Goal: Transaction & Acquisition: Book appointment/travel/reservation

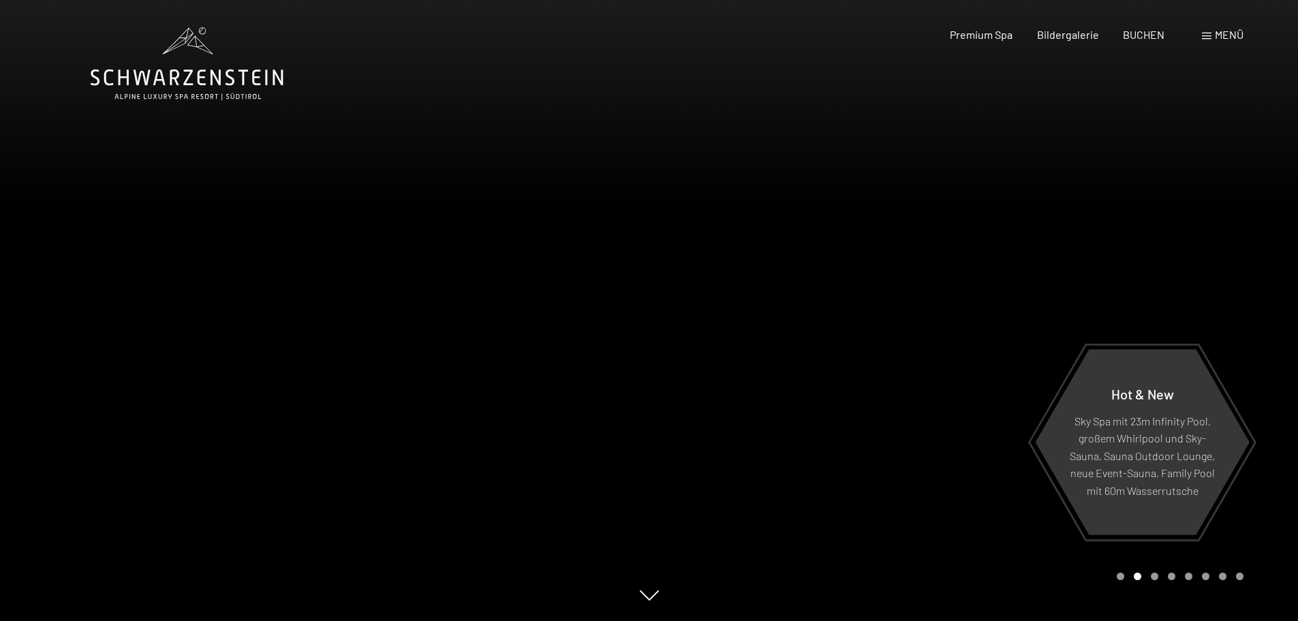
click at [1216, 34] on span "Menü" at bounding box center [1229, 34] width 29 height 13
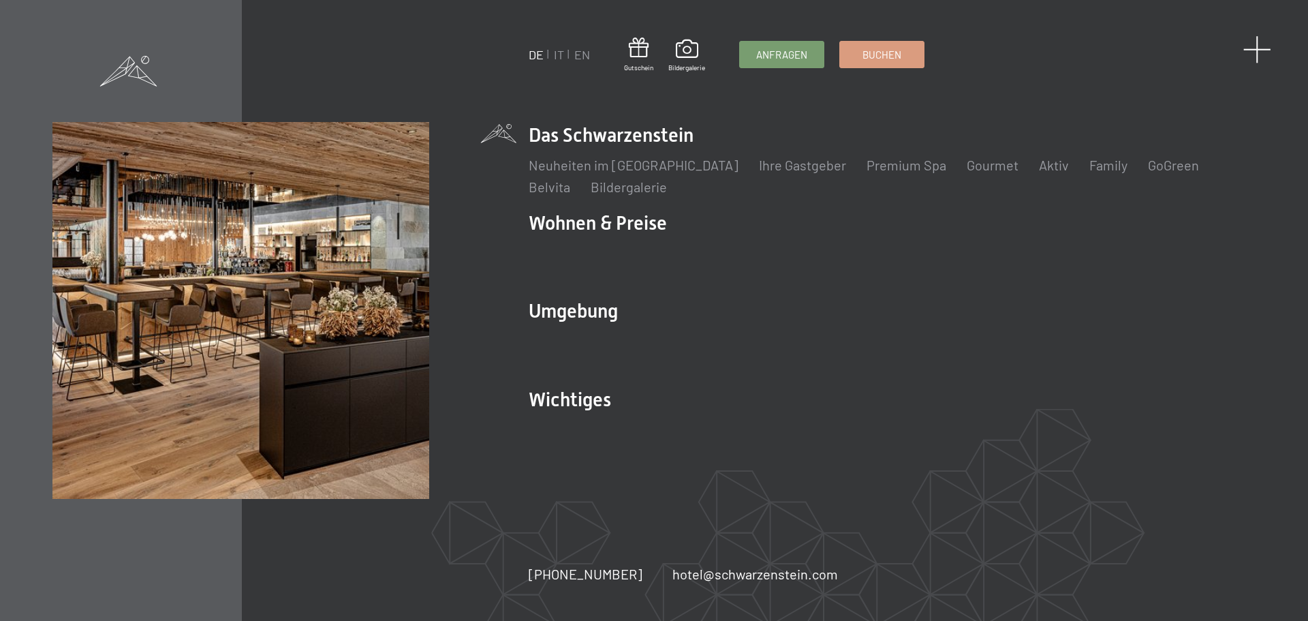
click at [1261, 48] on span at bounding box center [1258, 49] width 28 height 28
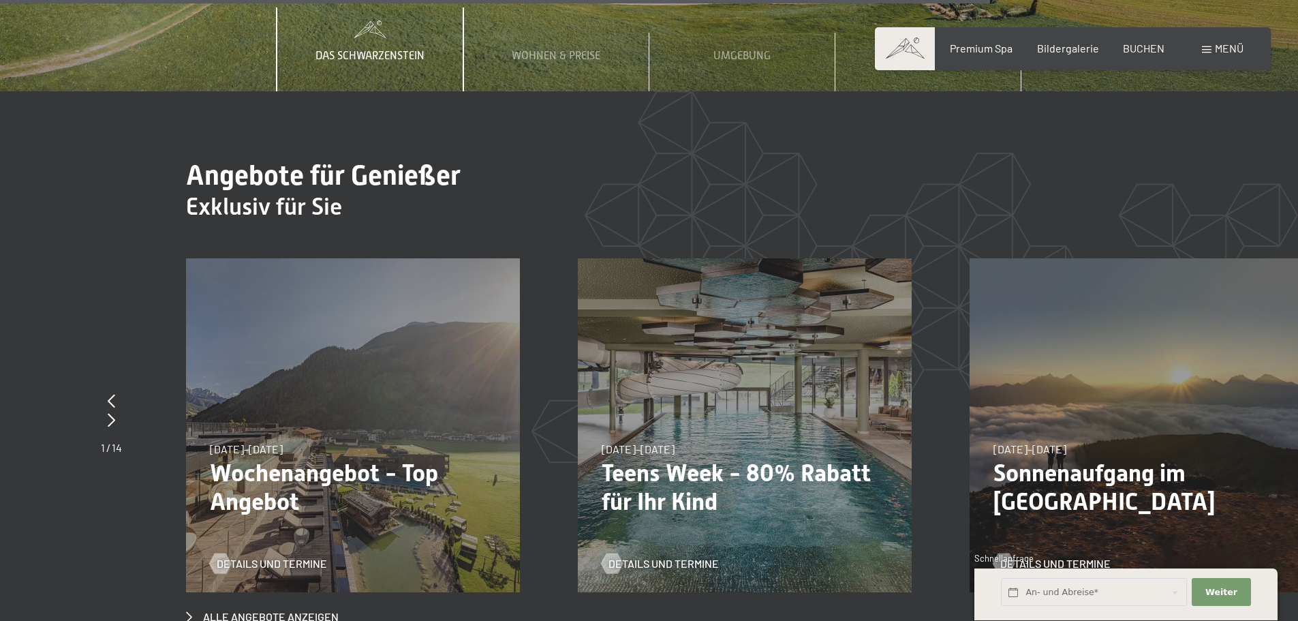
scroll to position [5247, 0]
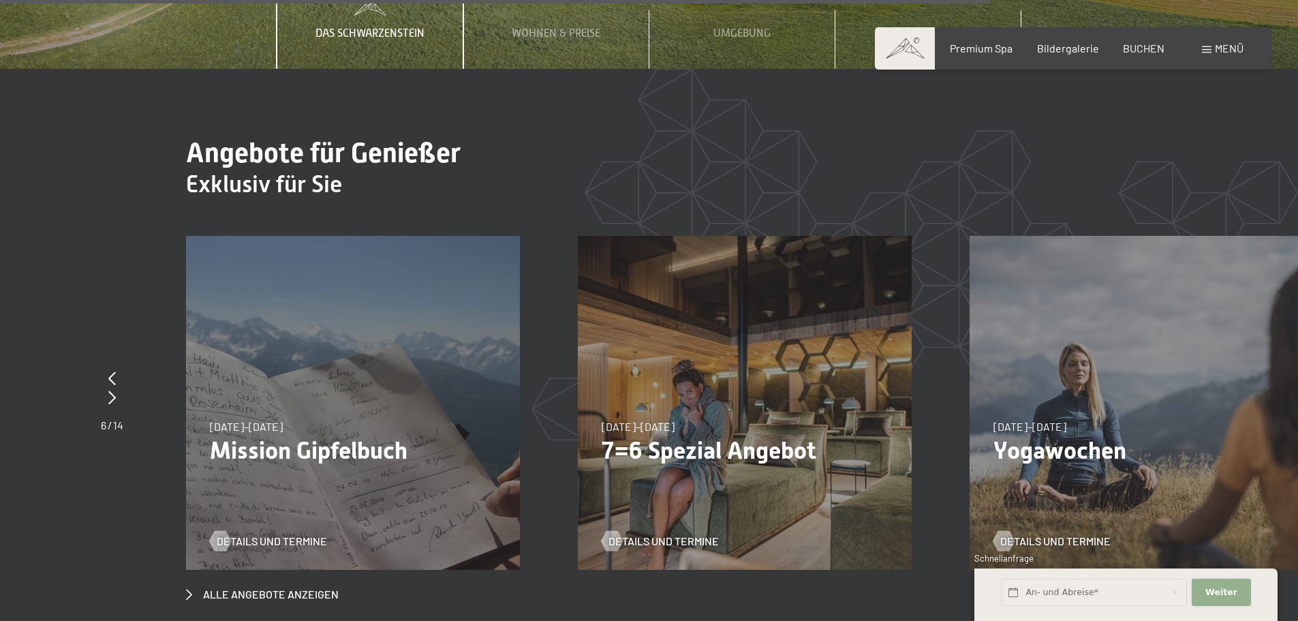
click at [1212, 600] on button "Weiter Adressfelder ausblenden" at bounding box center [1221, 593] width 59 height 28
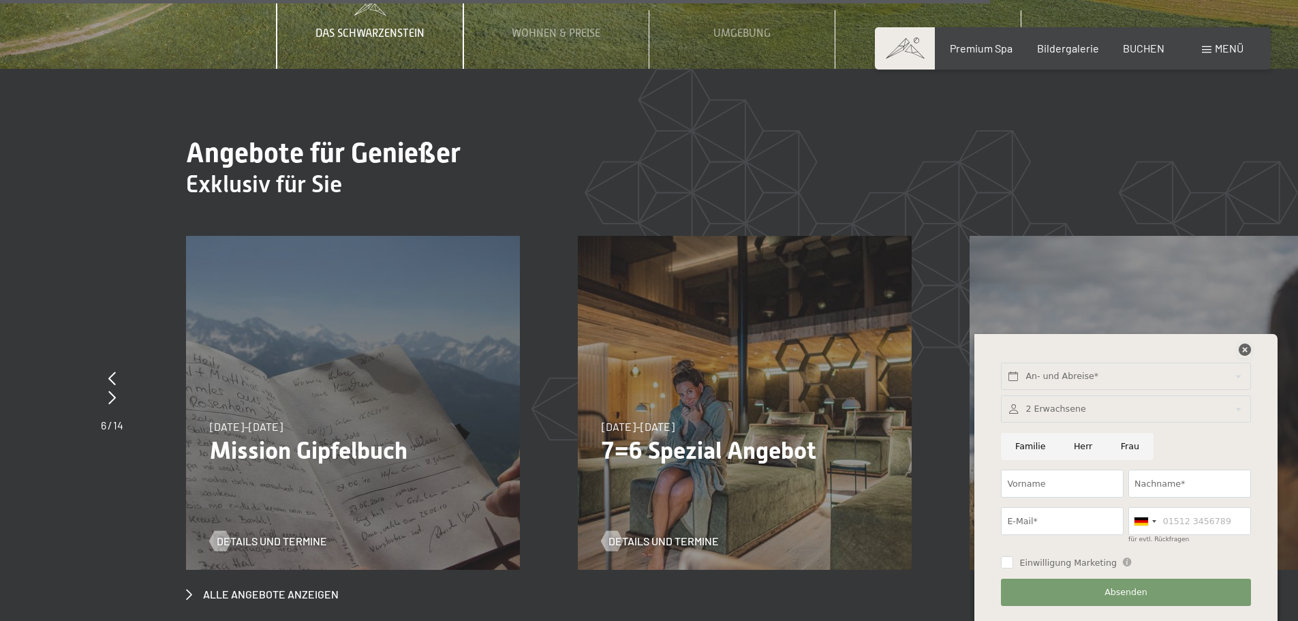
click at [1243, 349] on icon at bounding box center [1245, 349] width 12 height 12
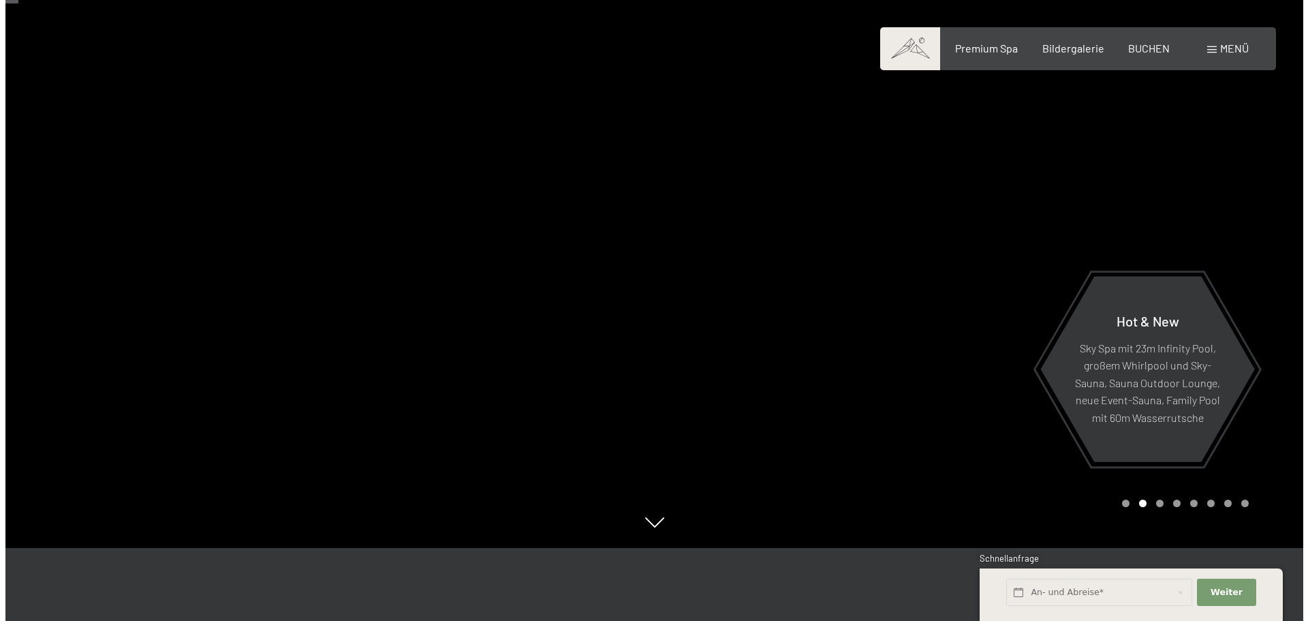
scroll to position [68, 0]
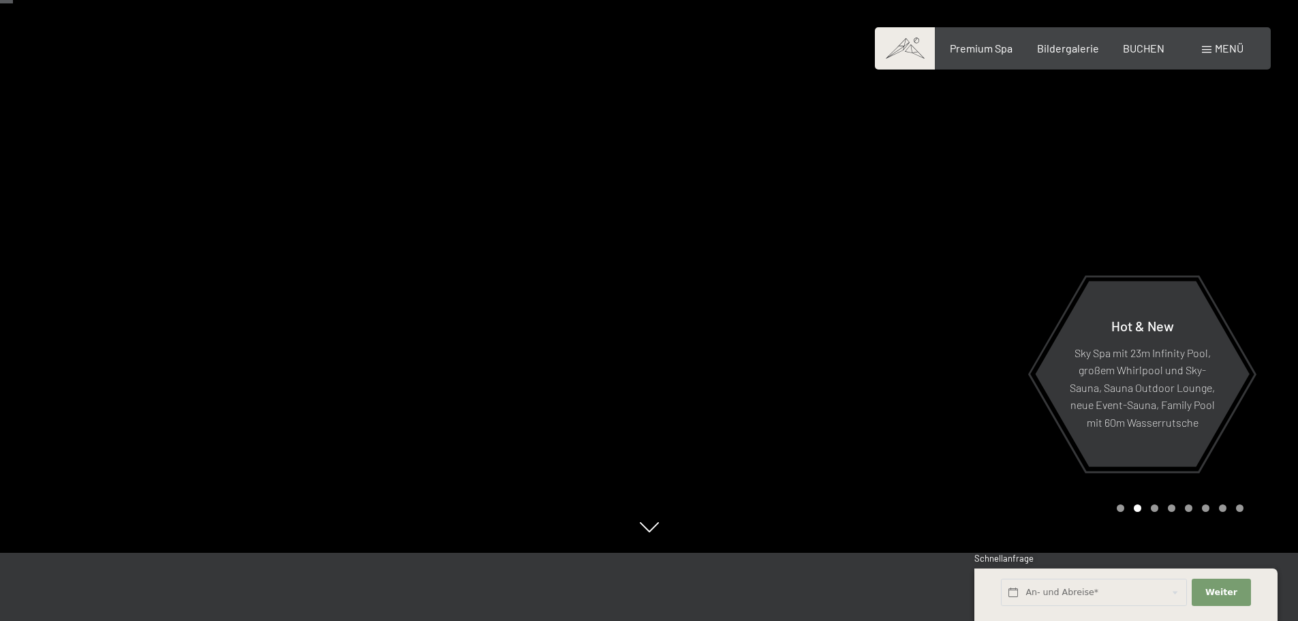
drag, startPoint x: 797, startPoint y: 245, endPoint x: 698, endPoint y: 316, distance: 121.2
click at [698, 316] on div at bounding box center [973, 242] width 649 height 621
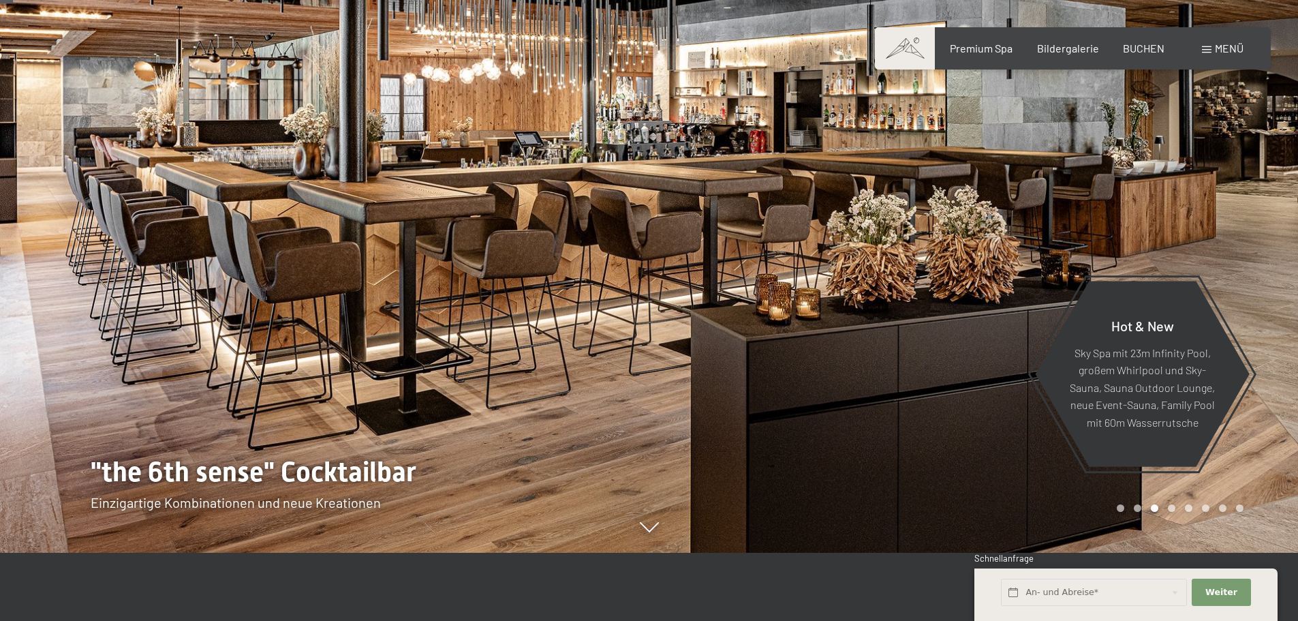
click at [377, 235] on div at bounding box center [324, 242] width 649 height 621
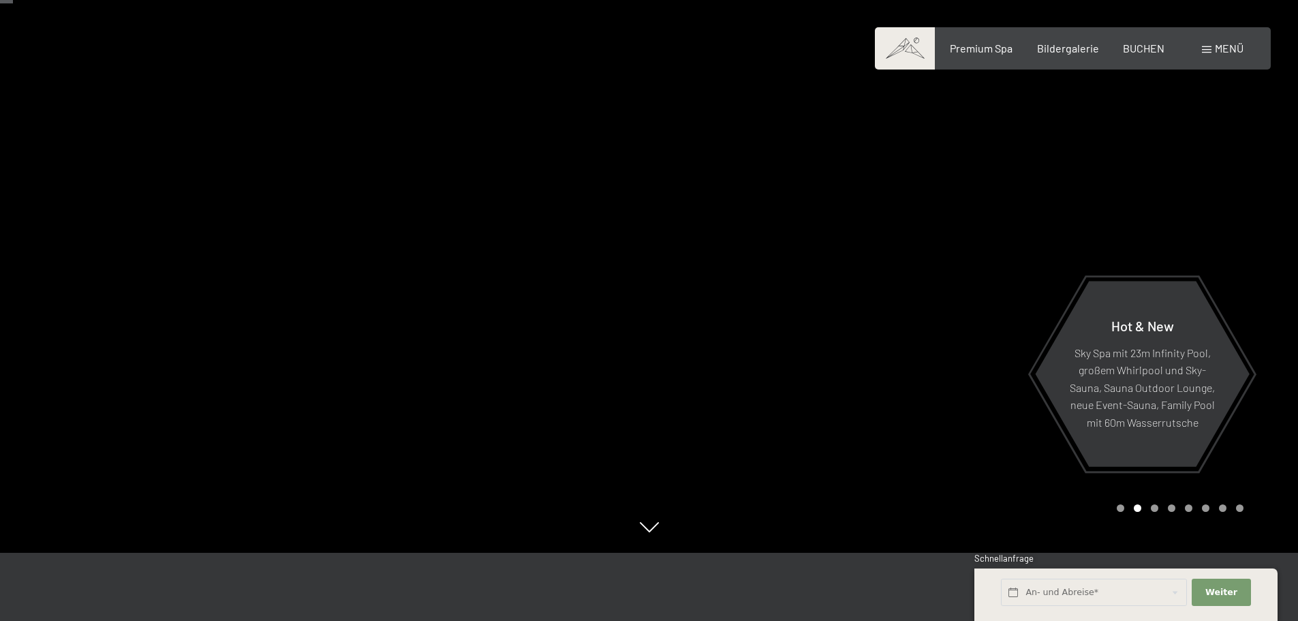
click at [377, 232] on div at bounding box center [324, 242] width 649 height 621
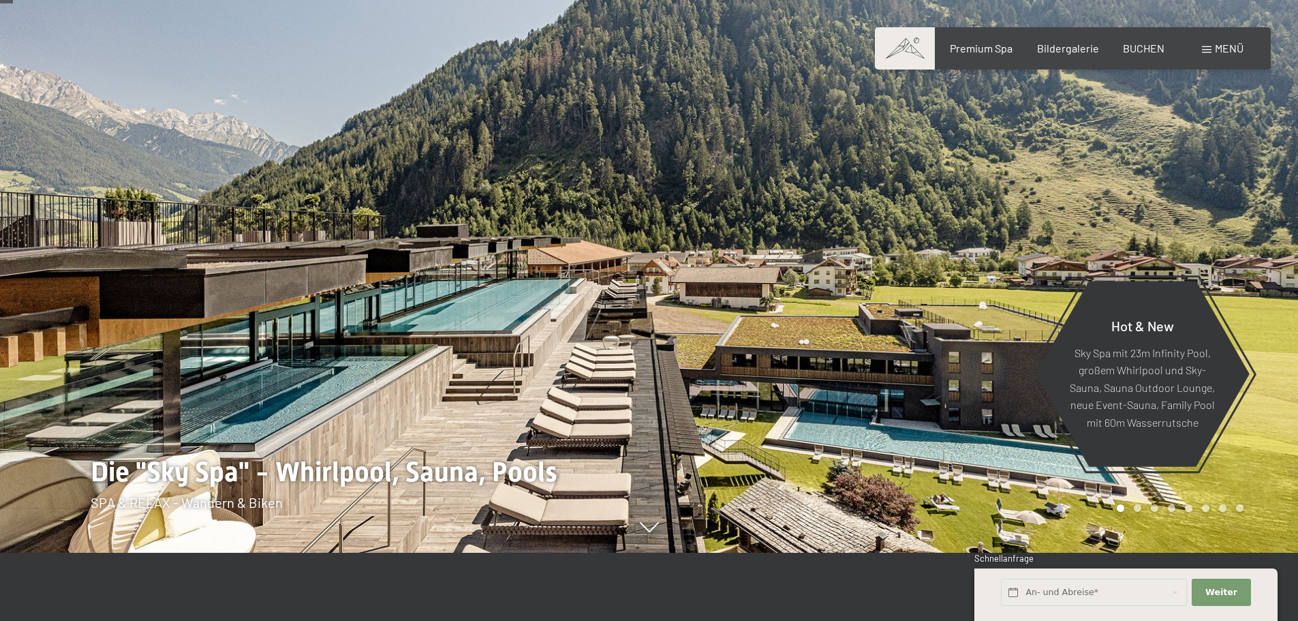
click at [658, 232] on div at bounding box center [973, 242] width 649 height 621
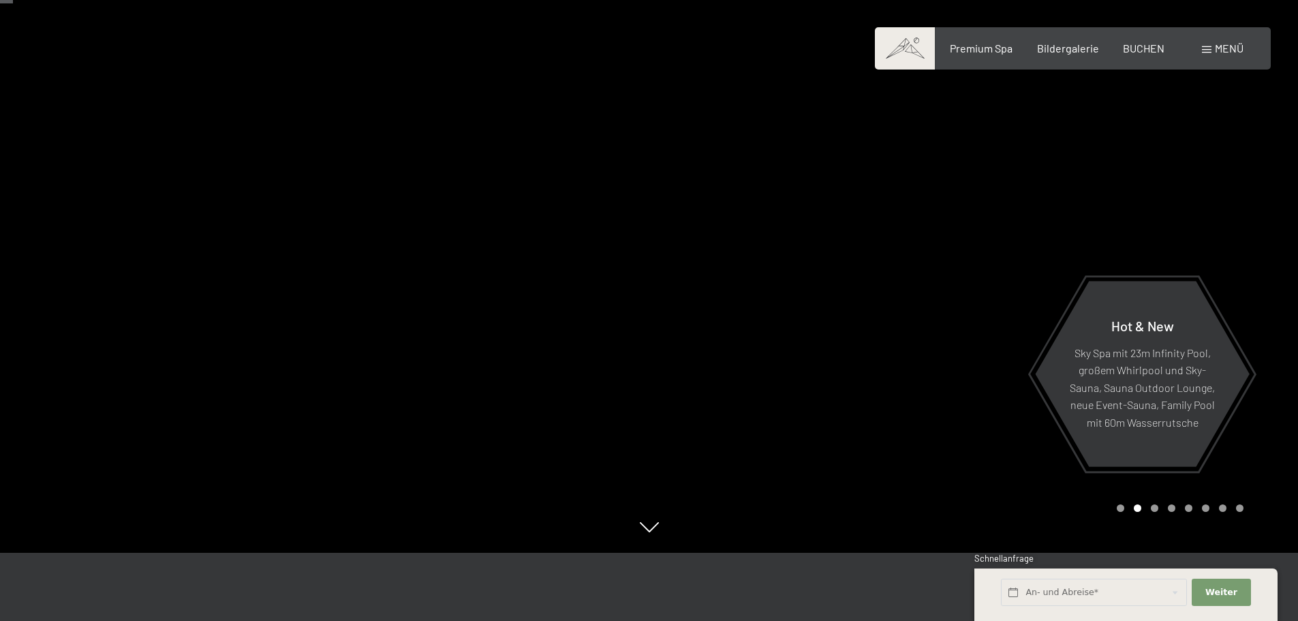
click at [658, 232] on div at bounding box center [973, 242] width 649 height 621
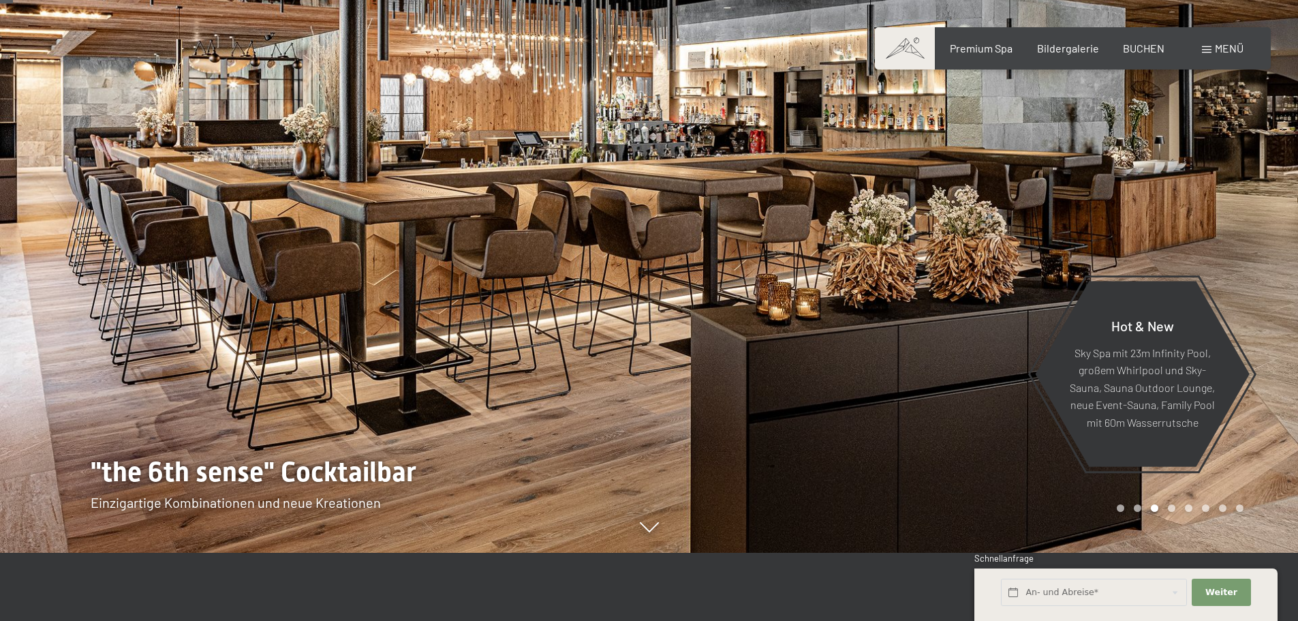
click at [1218, 49] on span "Menü" at bounding box center [1229, 48] width 29 height 13
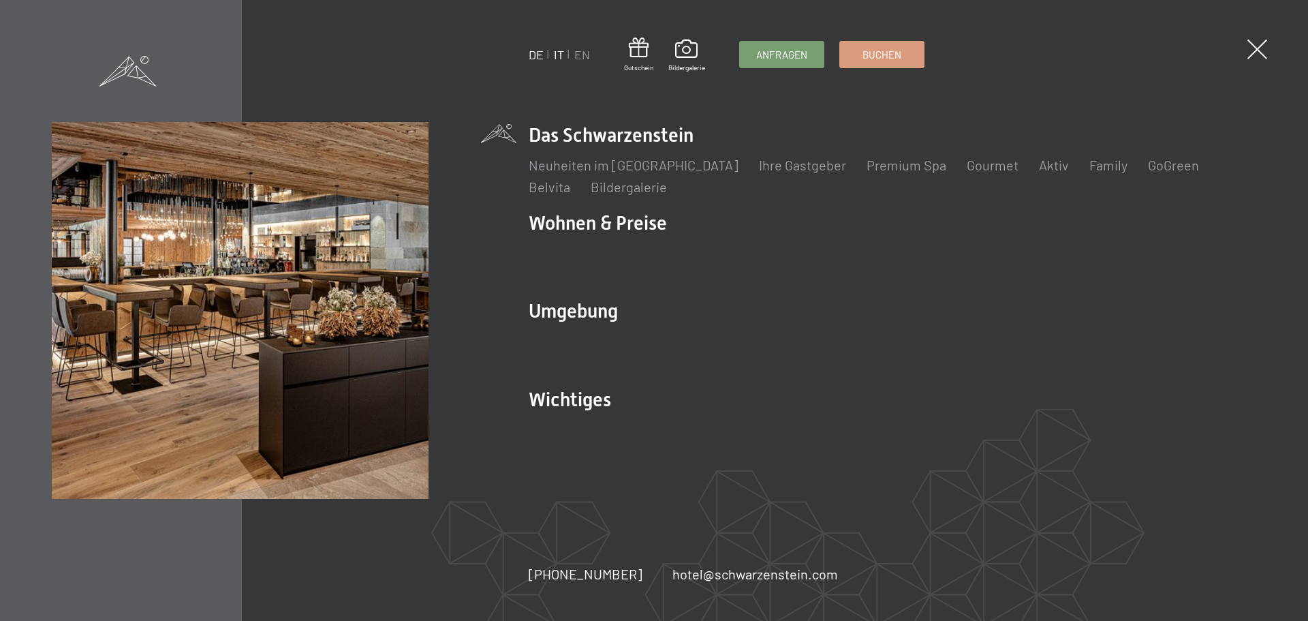
click at [557, 56] on link "IT" at bounding box center [559, 54] width 10 height 15
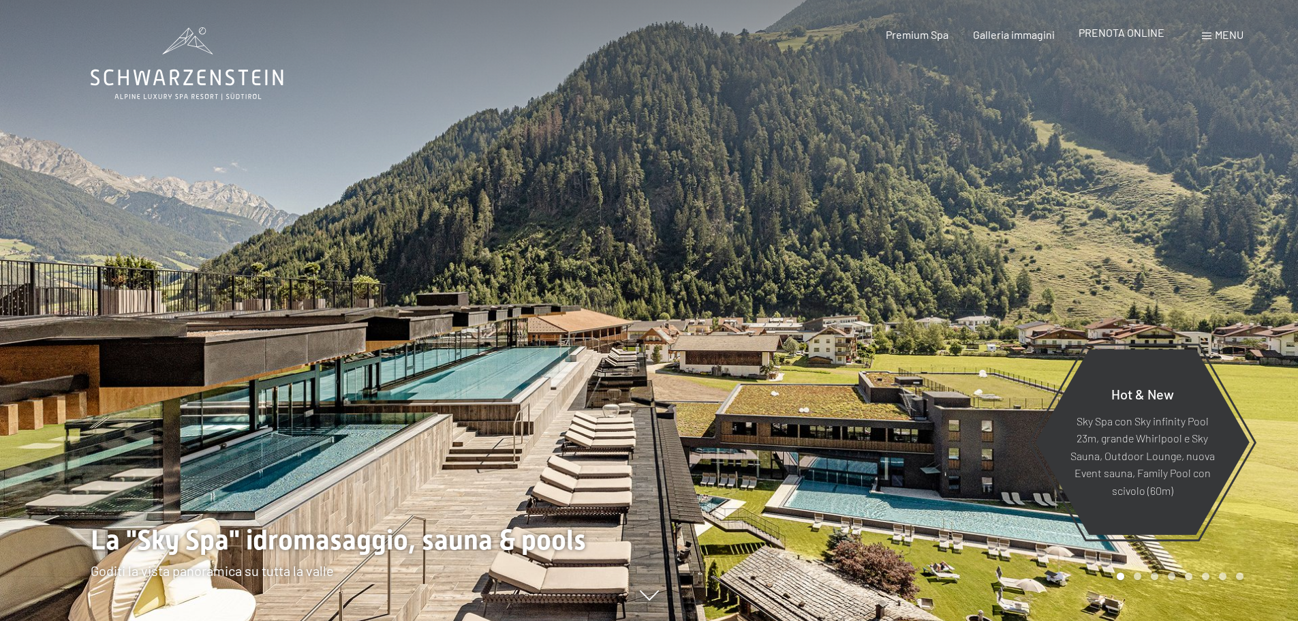
click at [1090, 30] on span "PRENOTA ONLINE" at bounding box center [1122, 32] width 86 height 13
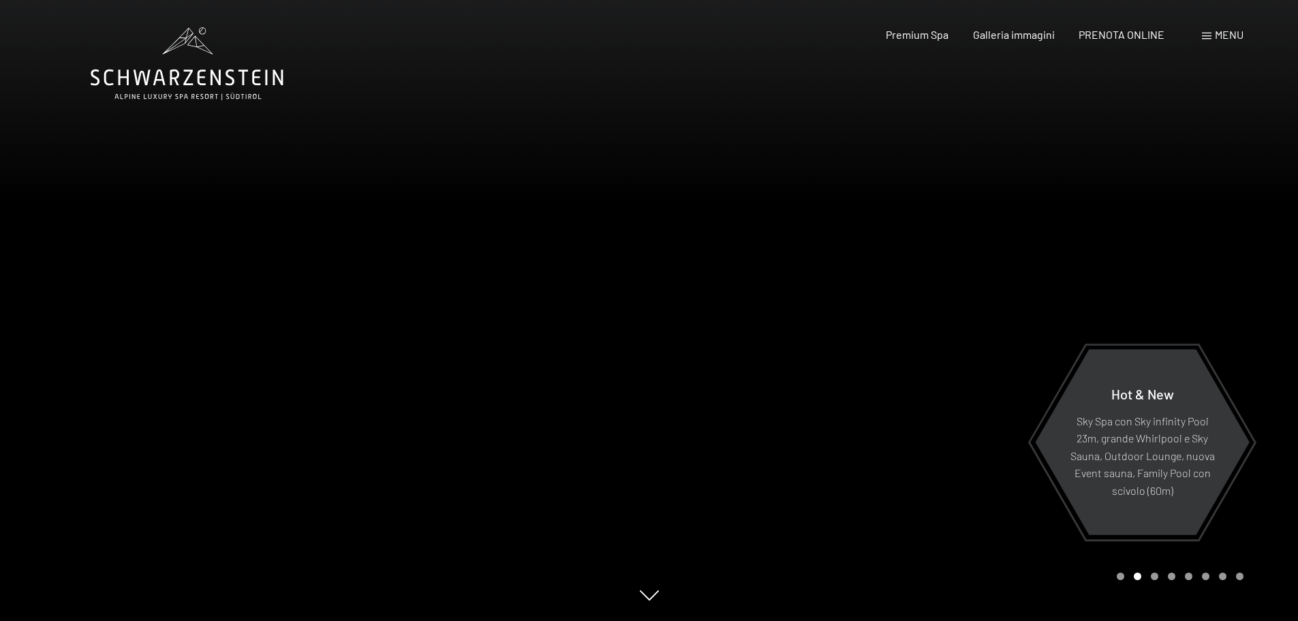
click at [716, 363] on div at bounding box center [973, 310] width 649 height 621
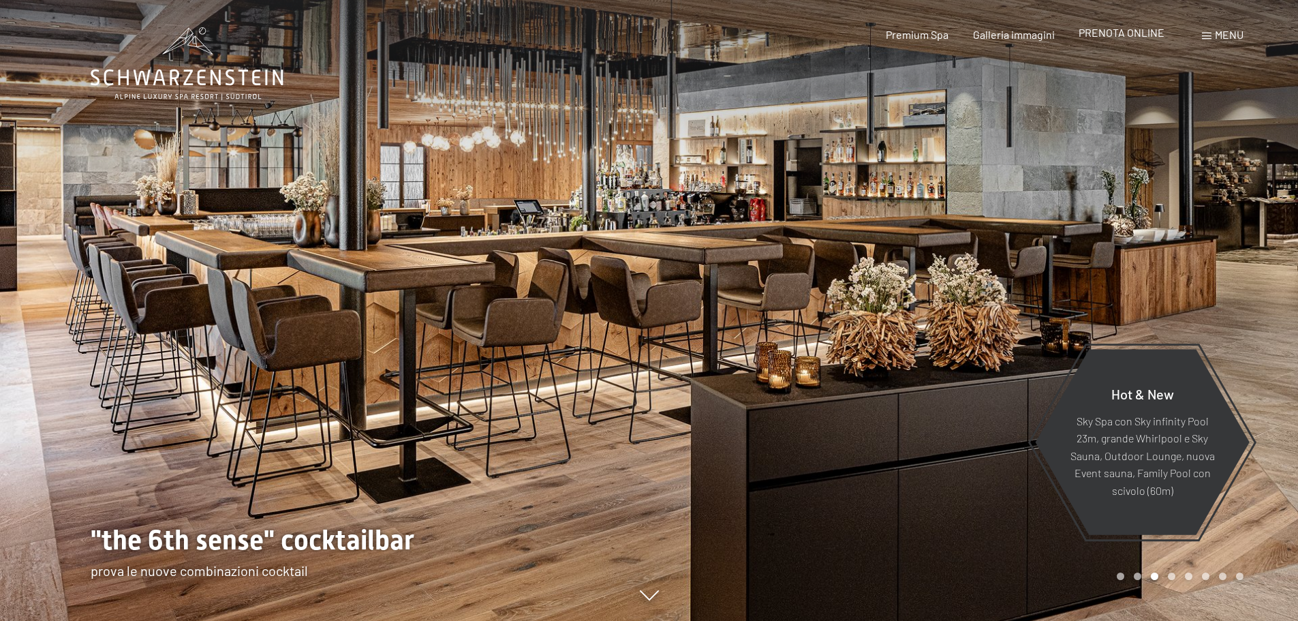
click at [1097, 34] on span "PRENOTA ONLINE" at bounding box center [1122, 32] width 86 height 13
click at [1127, 34] on span "PRENOTA ONLINE" at bounding box center [1122, 32] width 86 height 13
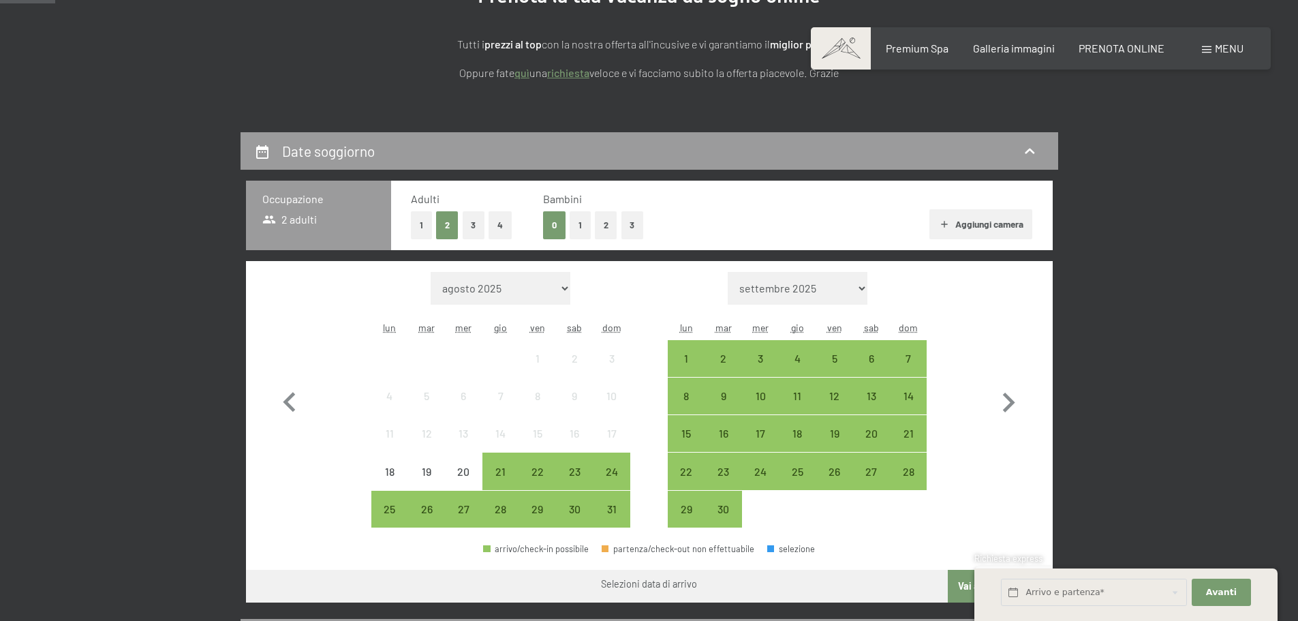
scroll to position [204, 0]
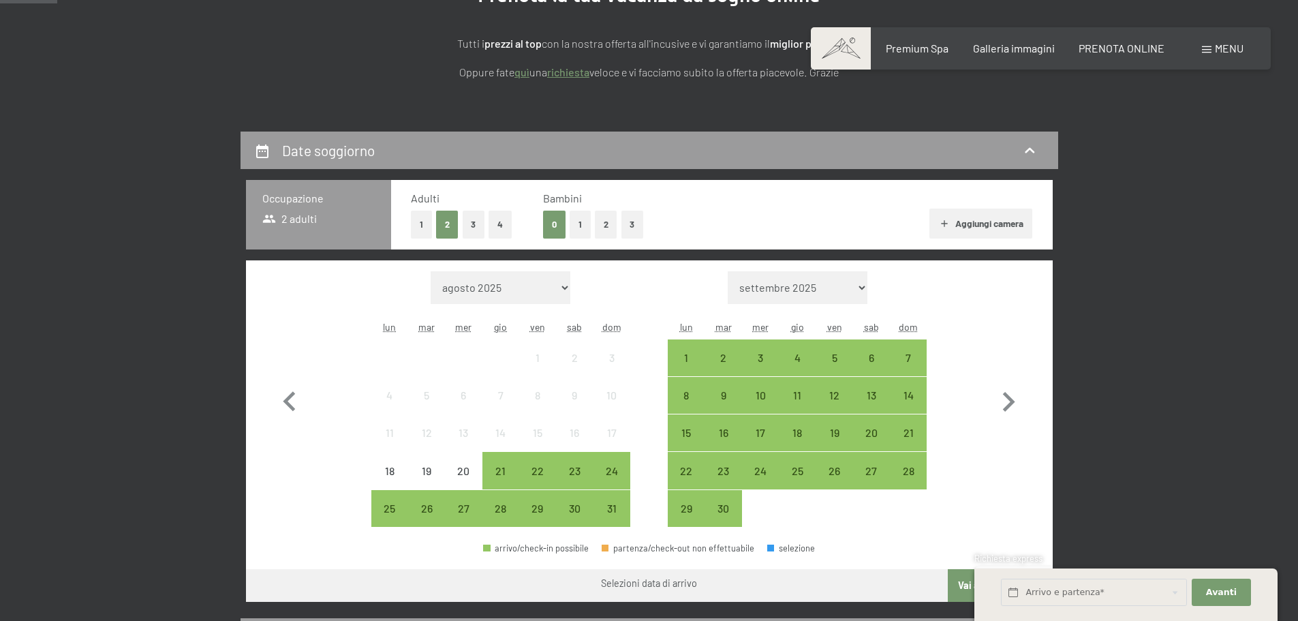
click at [425, 230] on button "1" at bounding box center [421, 225] width 21 height 28
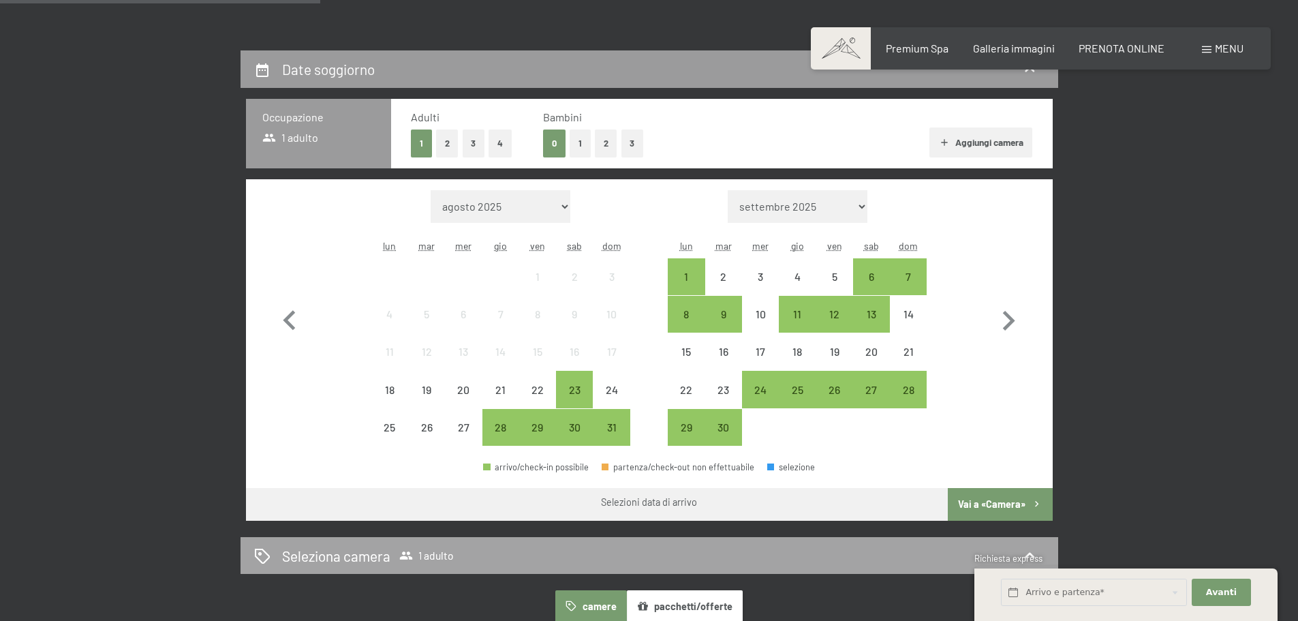
scroll to position [273, 0]
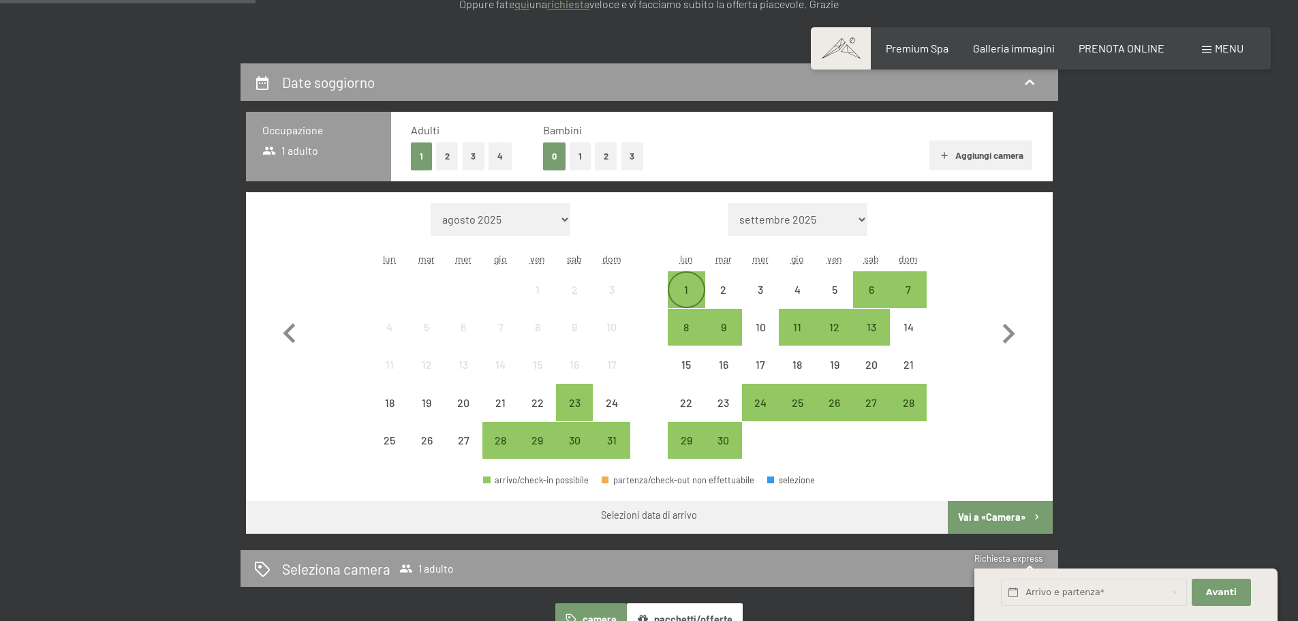
click at [689, 288] on div "1" at bounding box center [686, 301] width 34 height 34
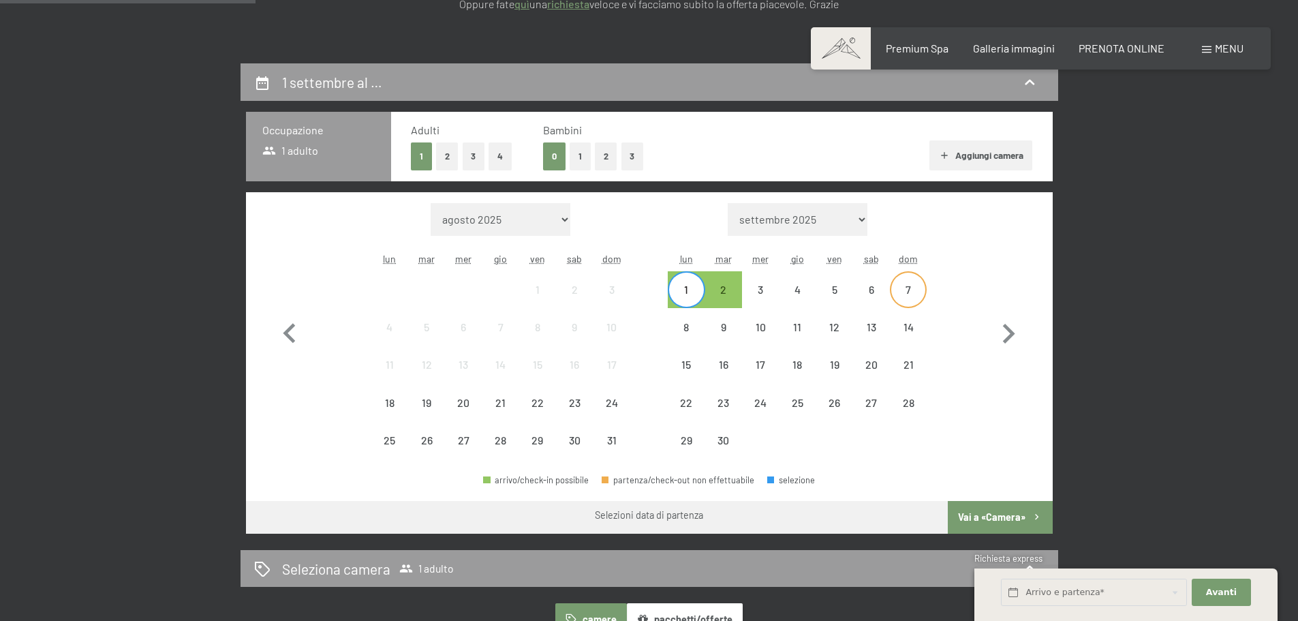
click at [901, 286] on div "7" at bounding box center [908, 301] width 34 height 34
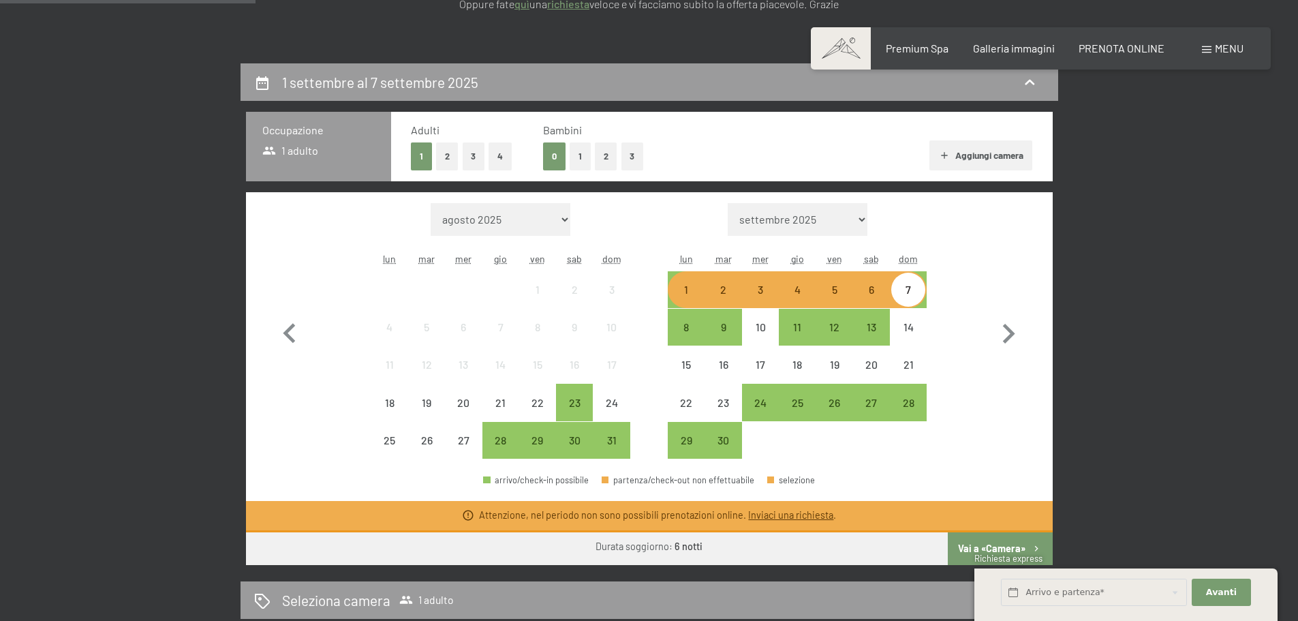
click at [880, 296] on div "6" at bounding box center [872, 301] width 34 height 34
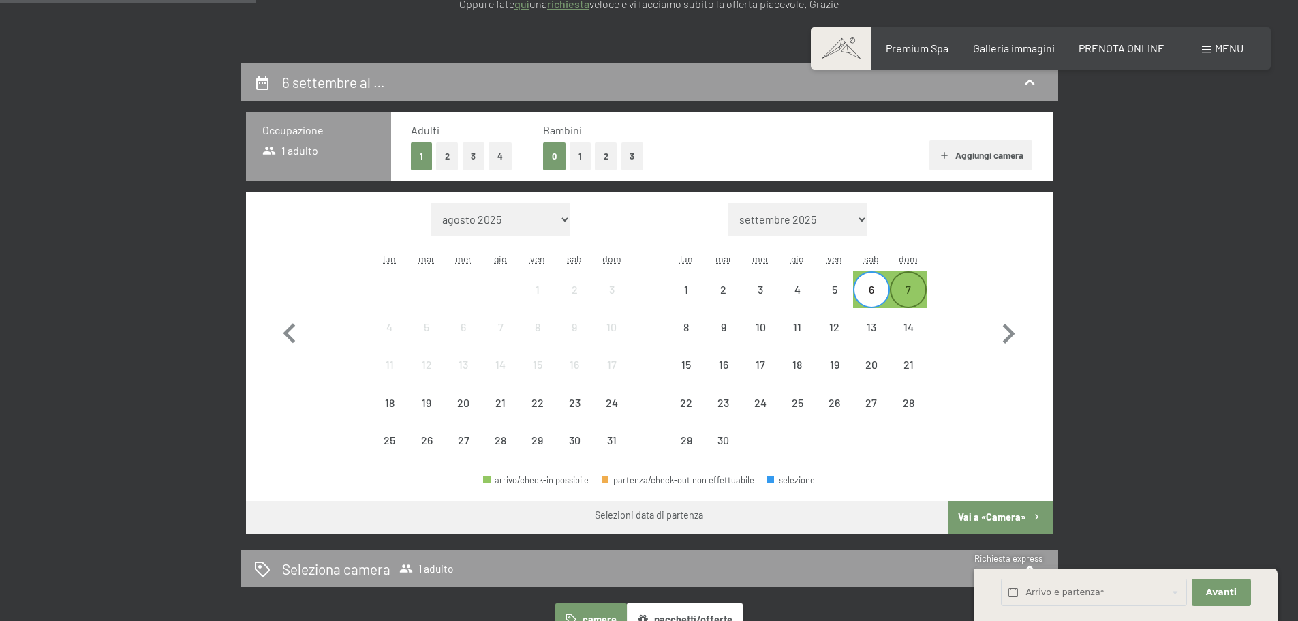
click at [908, 279] on div "7" at bounding box center [908, 290] width 34 height 34
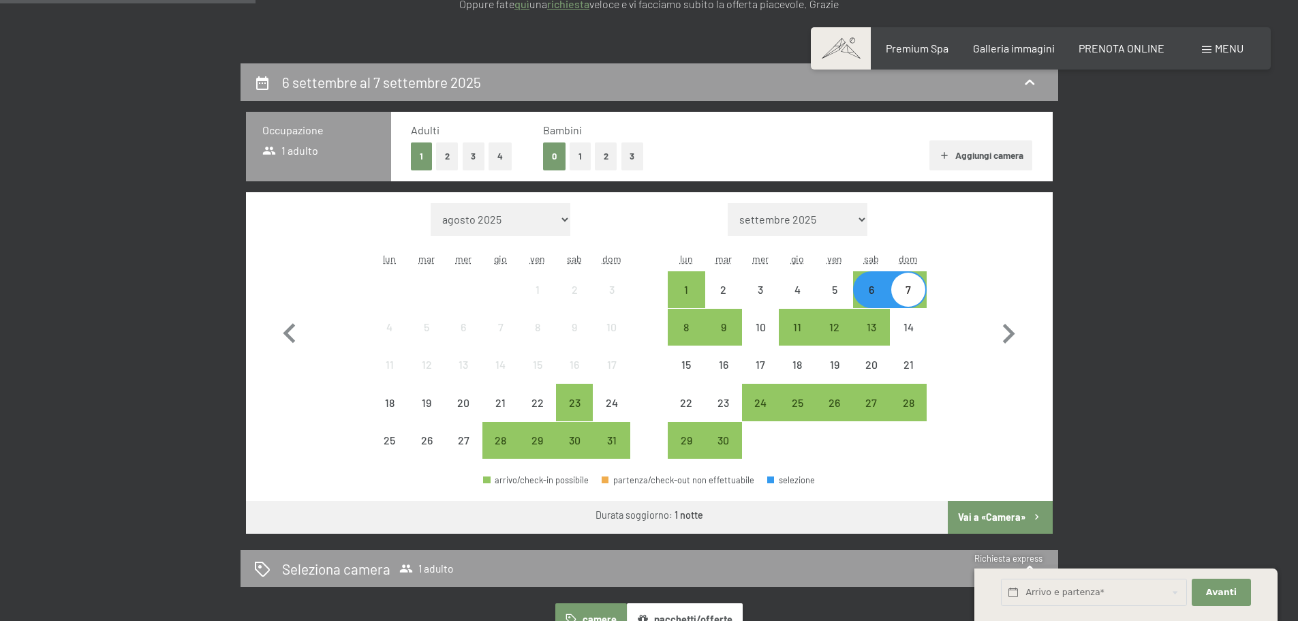
click at [995, 514] on button "Vai a «Camera»" at bounding box center [1000, 517] width 104 height 33
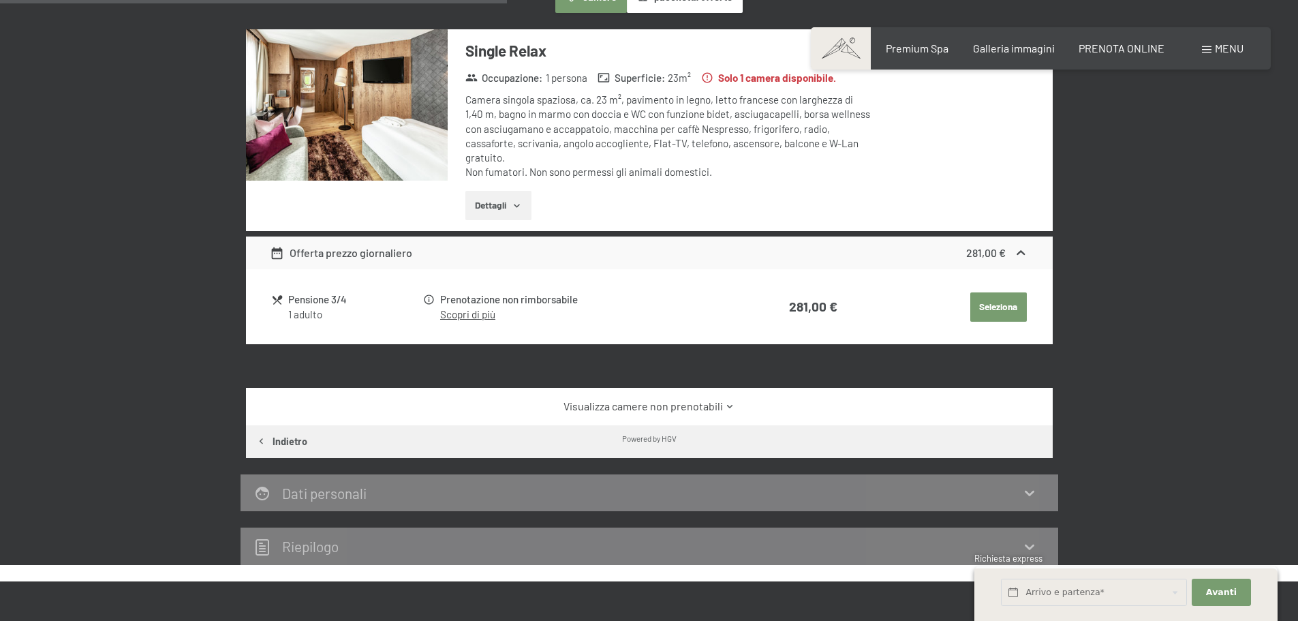
scroll to position [540, 0]
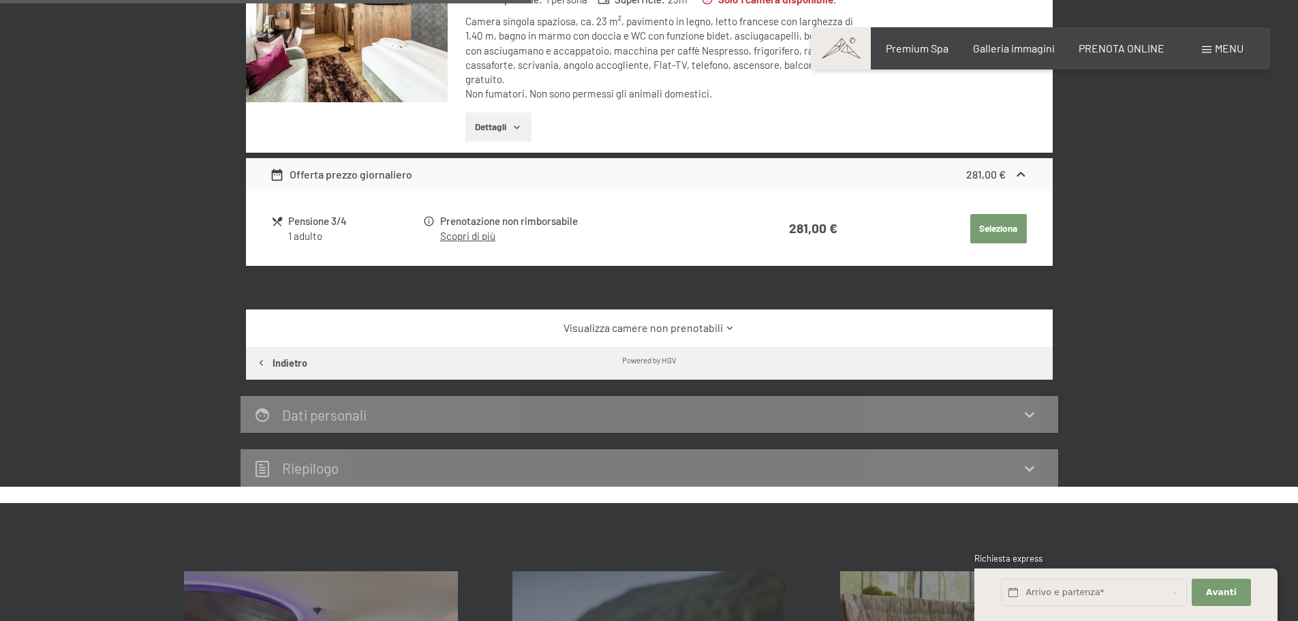
click at [472, 230] on link "Scopri di più" at bounding box center [467, 236] width 55 height 12
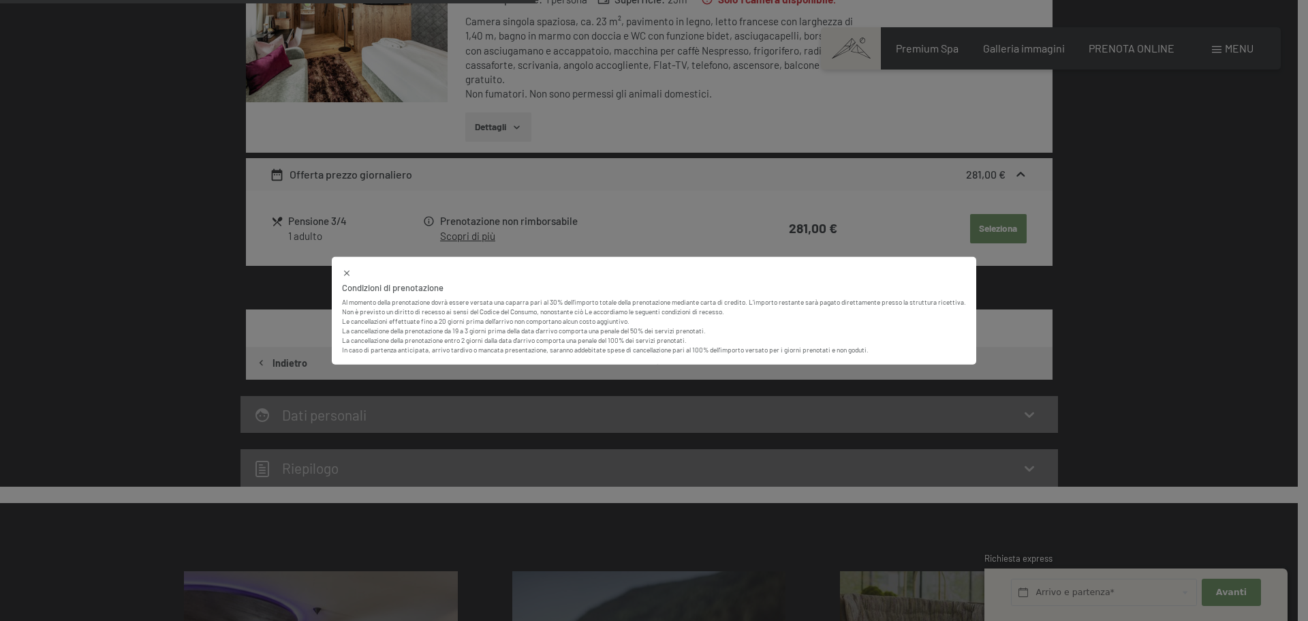
click at [345, 273] on icon at bounding box center [347, 273] width 10 height 10
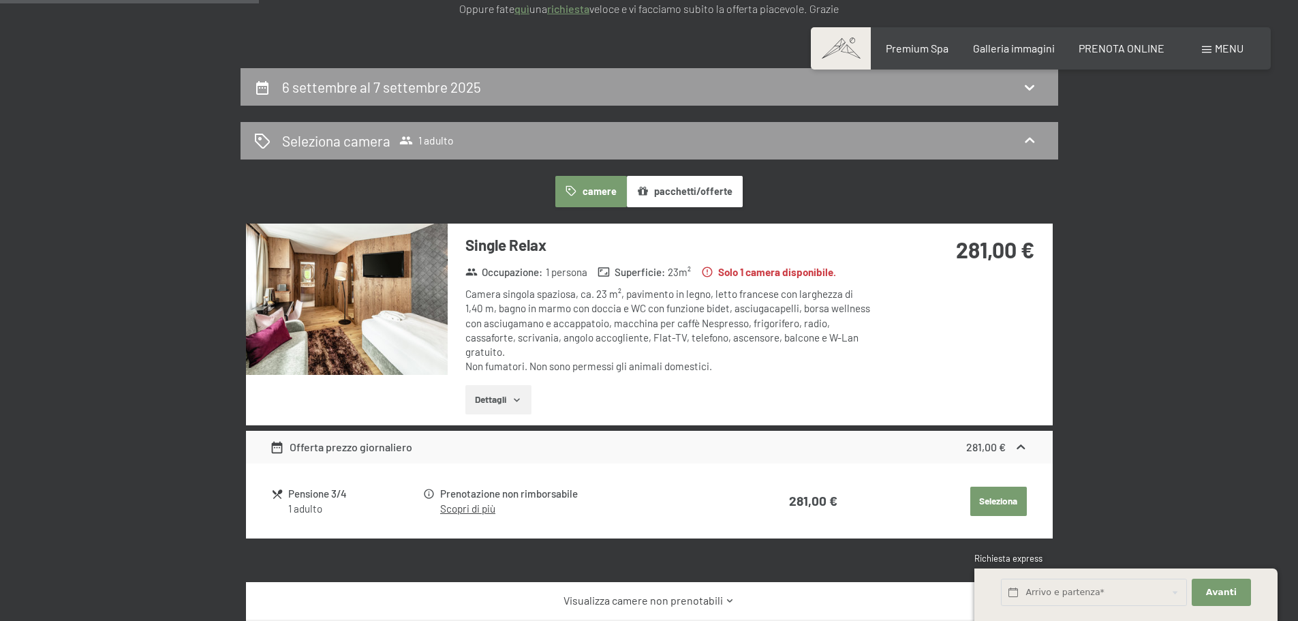
scroll to position [200, 0]
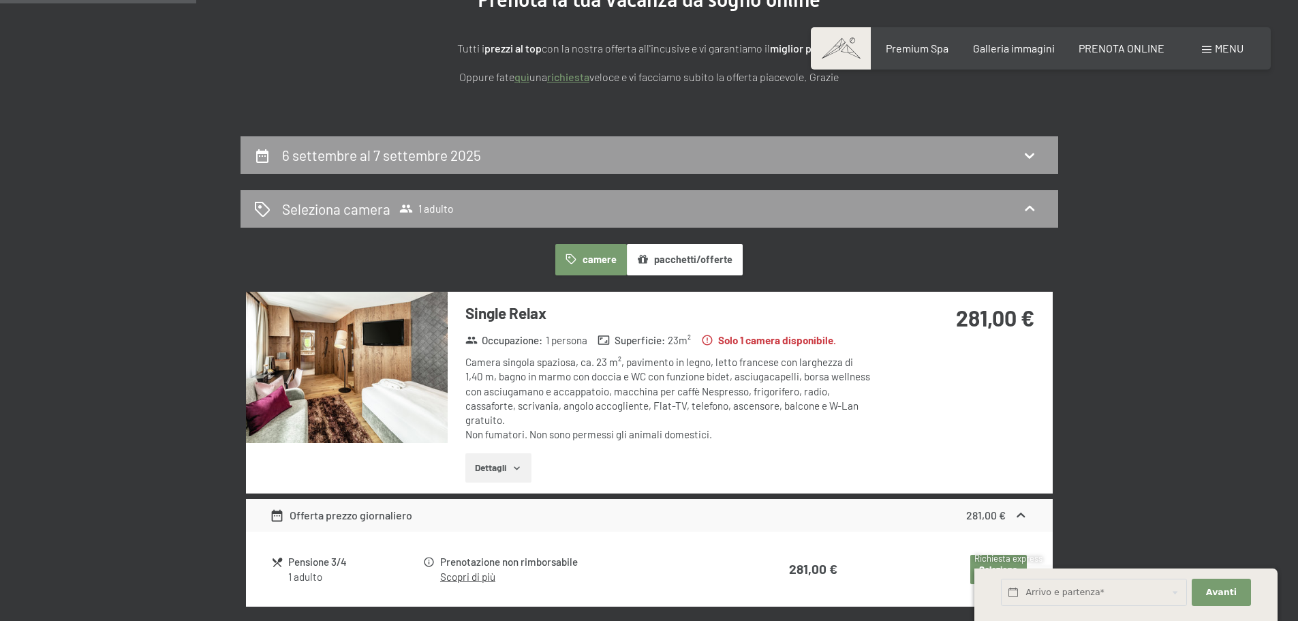
click at [676, 256] on button "pacchetti/offerte" at bounding box center [685, 259] width 116 height 31
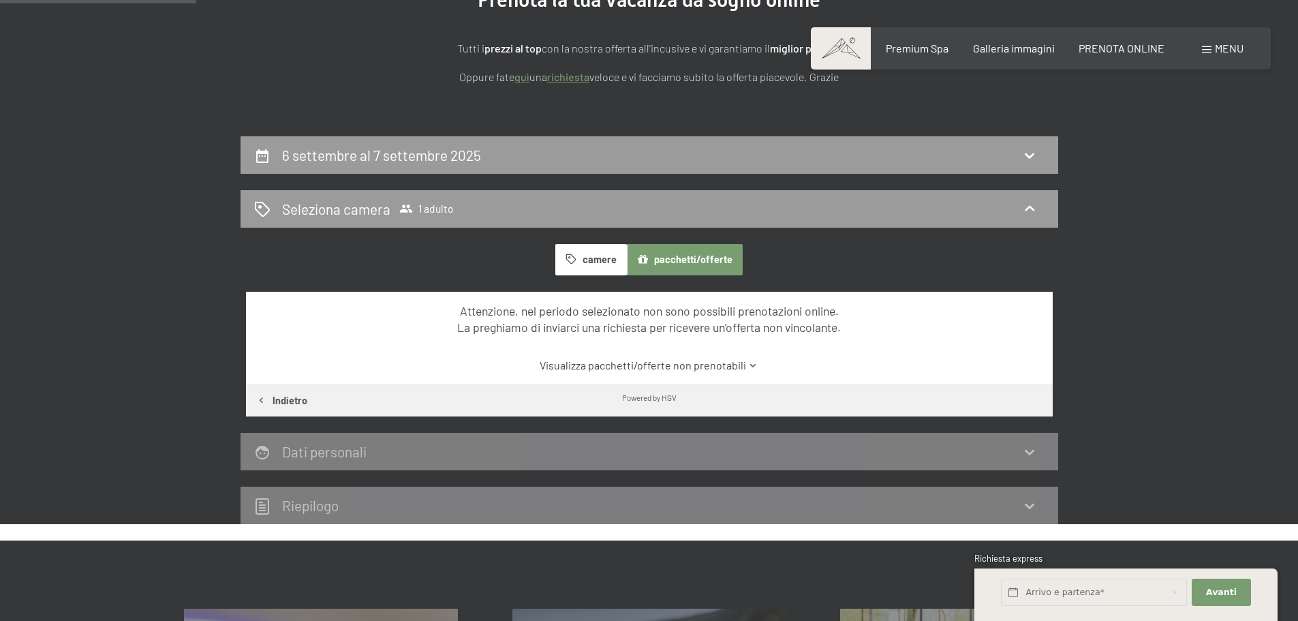
click at [606, 258] on button "camere" at bounding box center [590, 259] width 71 height 31
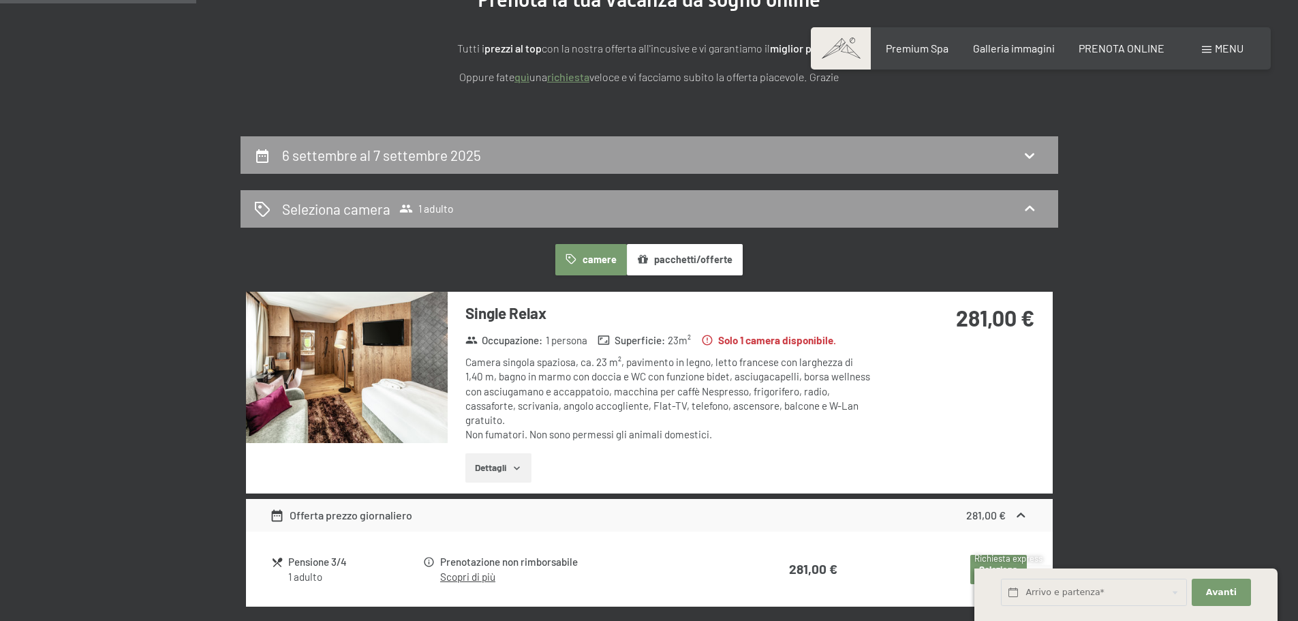
click at [363, 507] on div "Offerta prezzo giornaliero" at bounding box center [341, 515] width 142 height 16
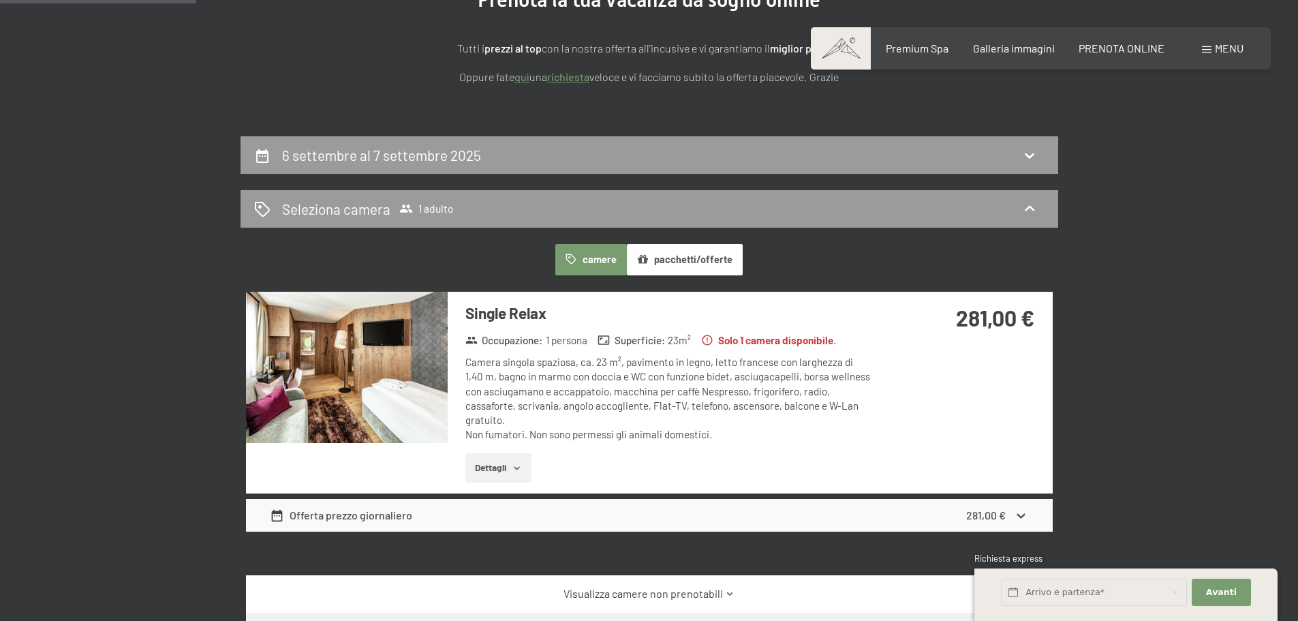
click at [363, 507] on div "Offerta prezzo giornaliero" at bounding box center [341, 515] width 142 height 16
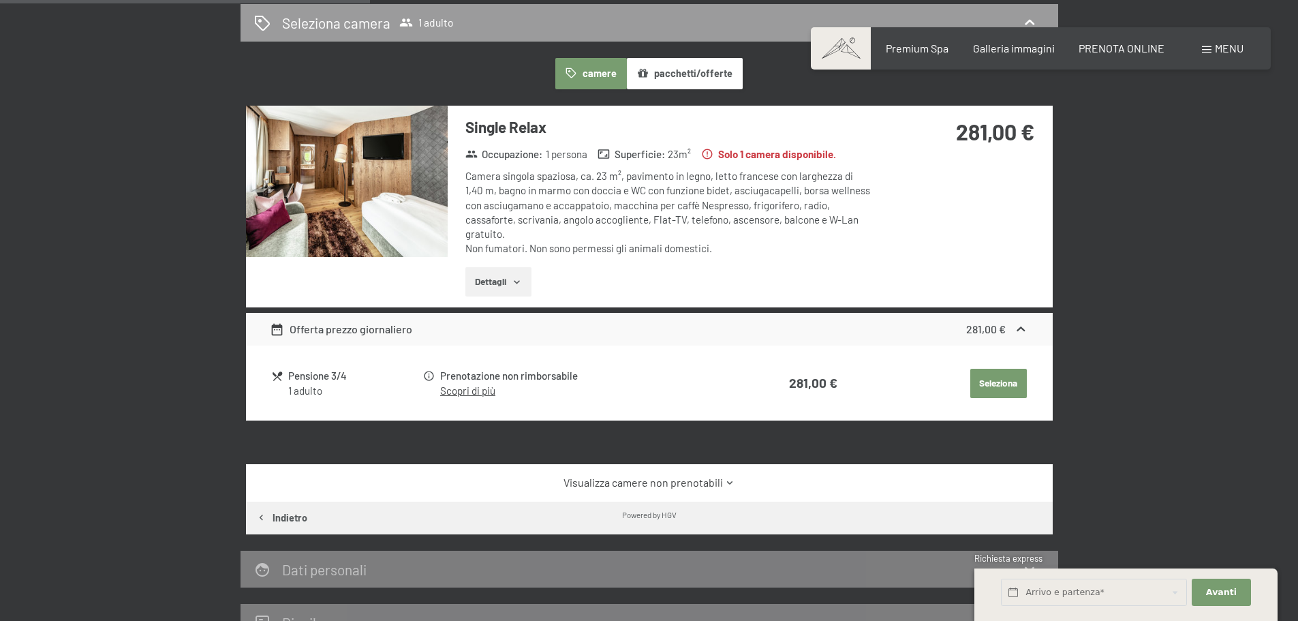
scroll to position [404, 0]
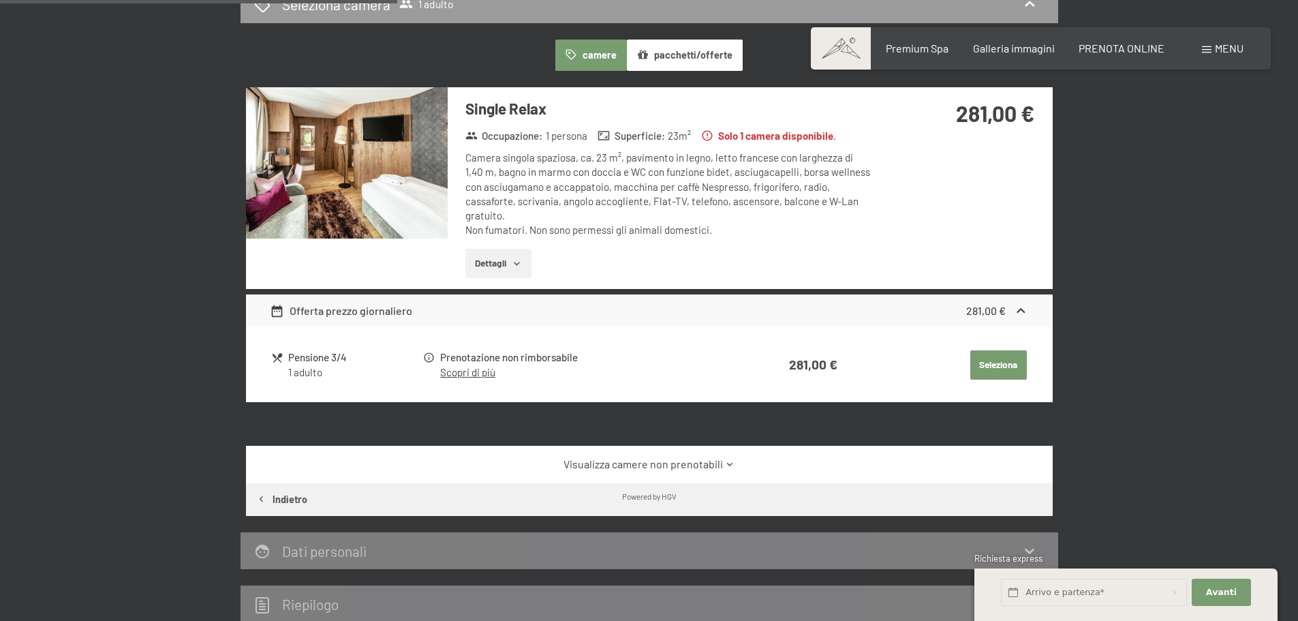
click at [1012, 350] on button "Seleziona" at bounding box center [998, 365] width 57 height 30
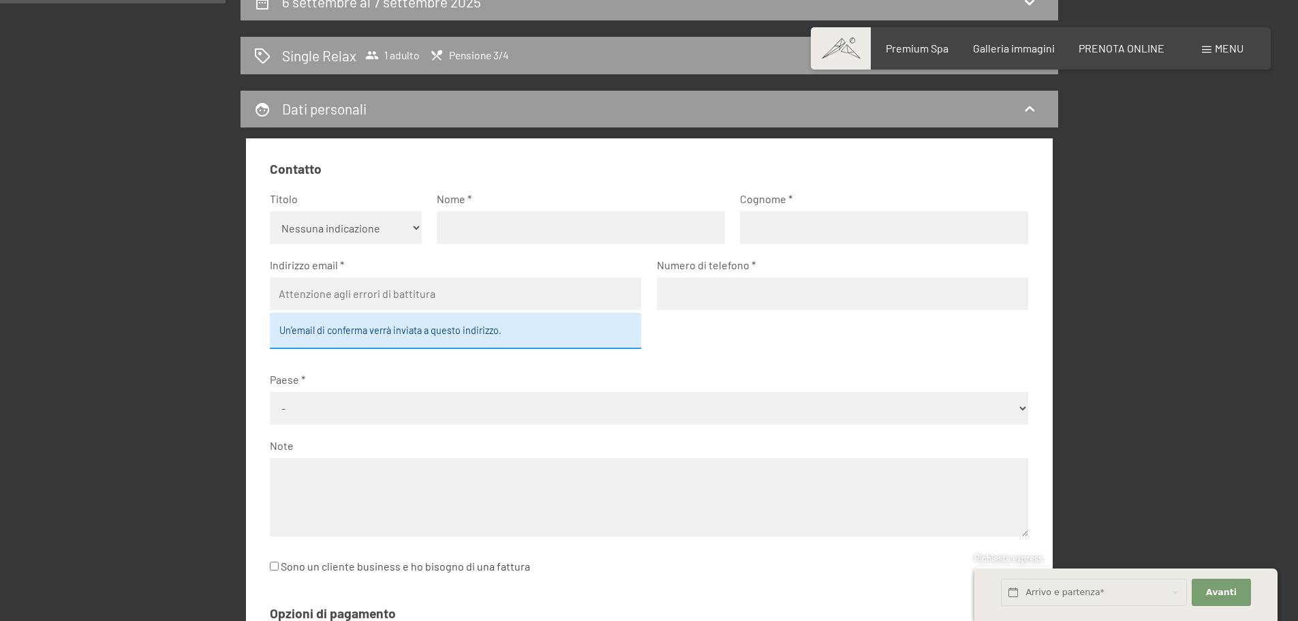
scroll to position [268, 0]
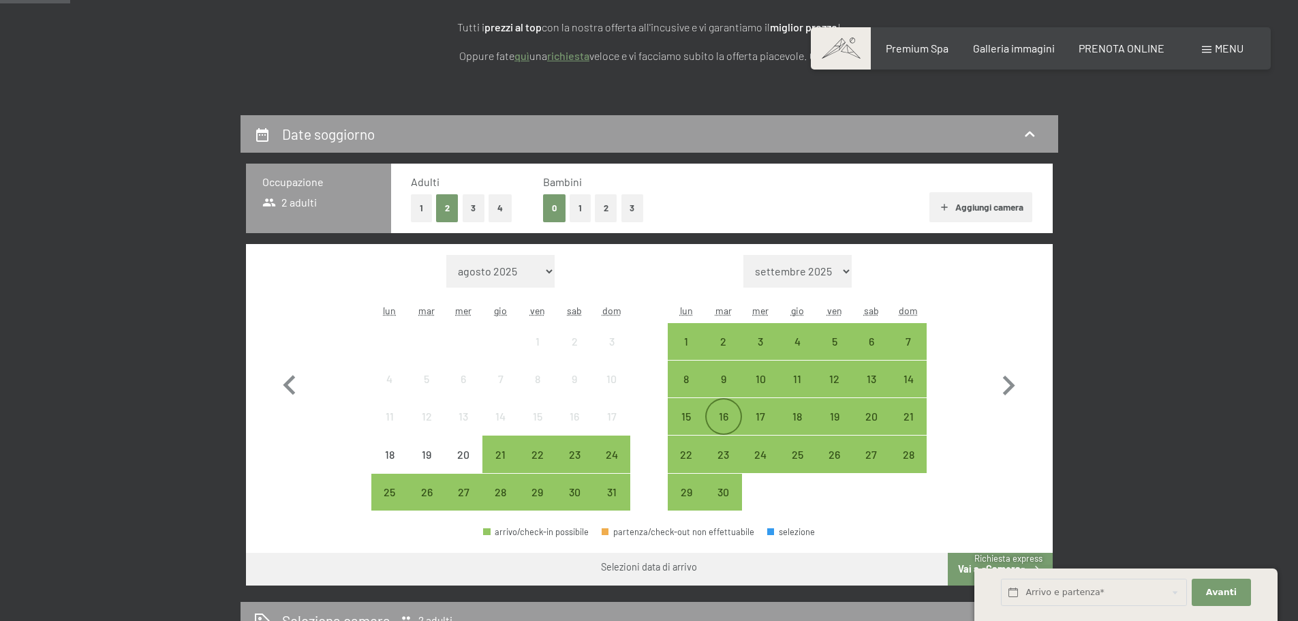
scroll to position [273, 0]
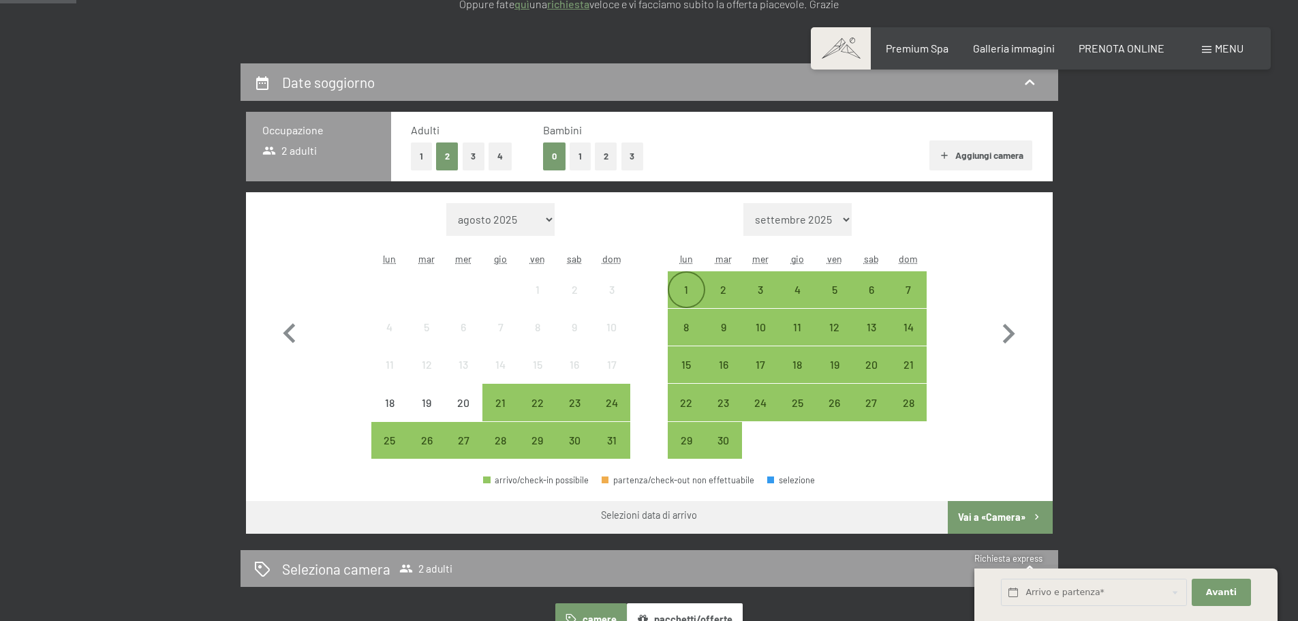
click at [691, 288] on div "1" at bounding box center [686, 301] width 34 height 34
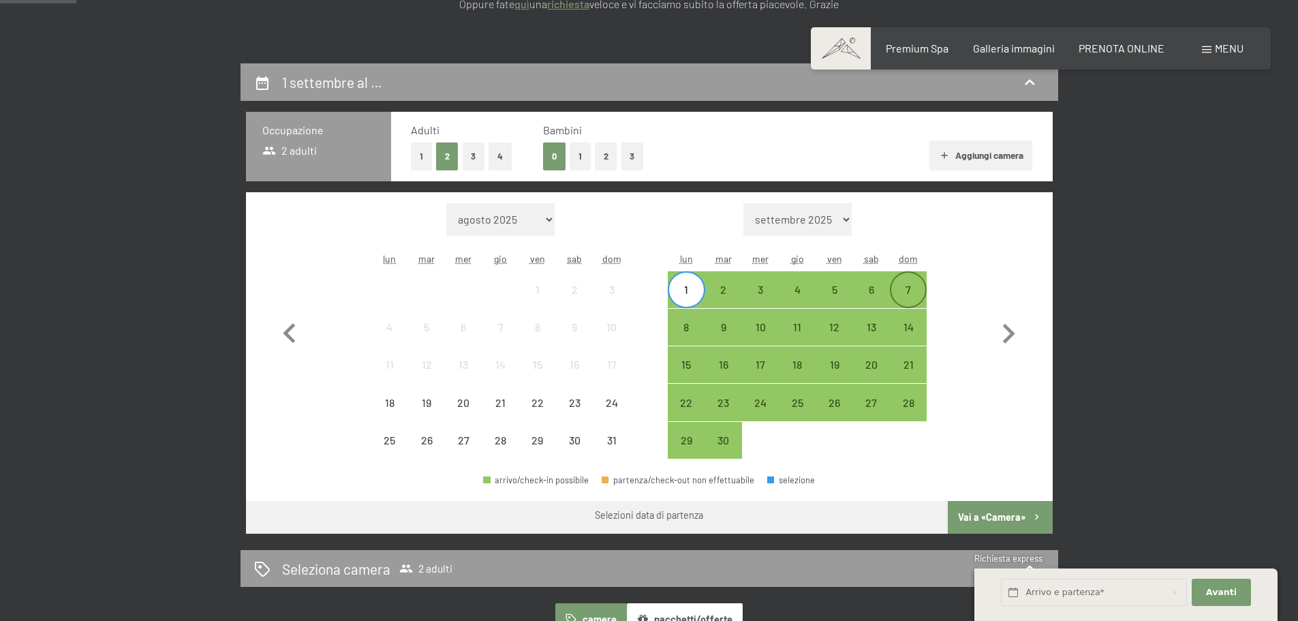
click at [903, 290] on div "7" at bounding box center [908, 301] width 34 height 34
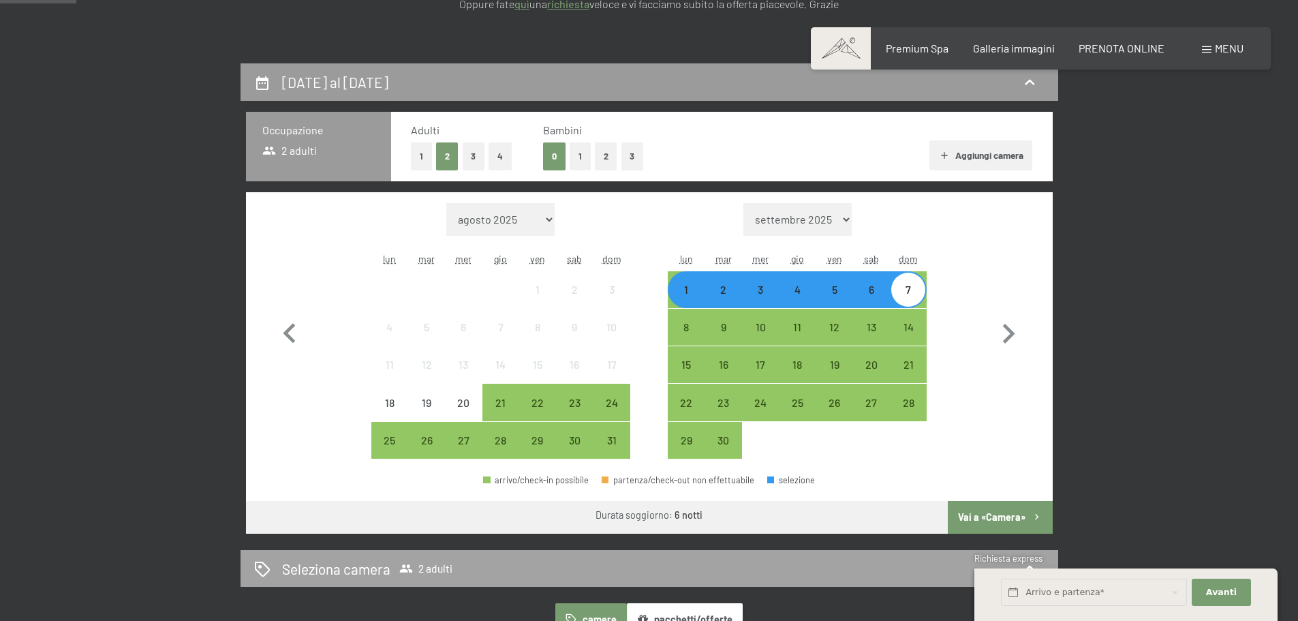
click at [966, 510] on button "Vai a «Camera»" at bounding box center [1000, 517] width 104 height 33
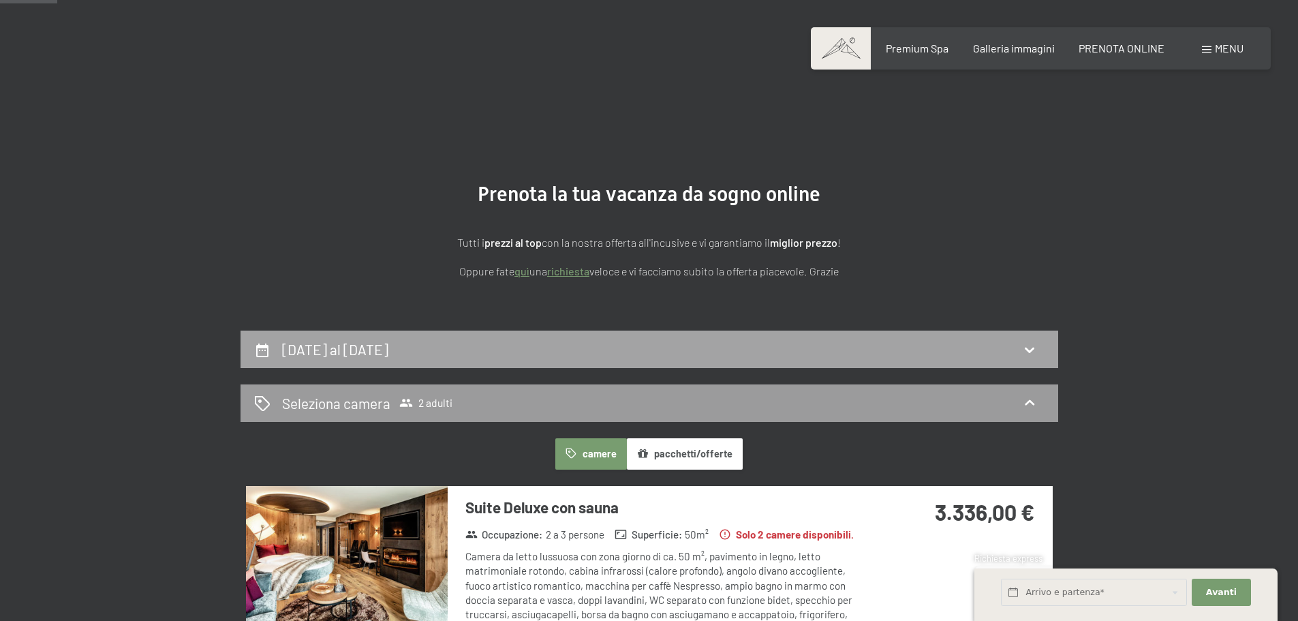
scroll to position [0, 0]
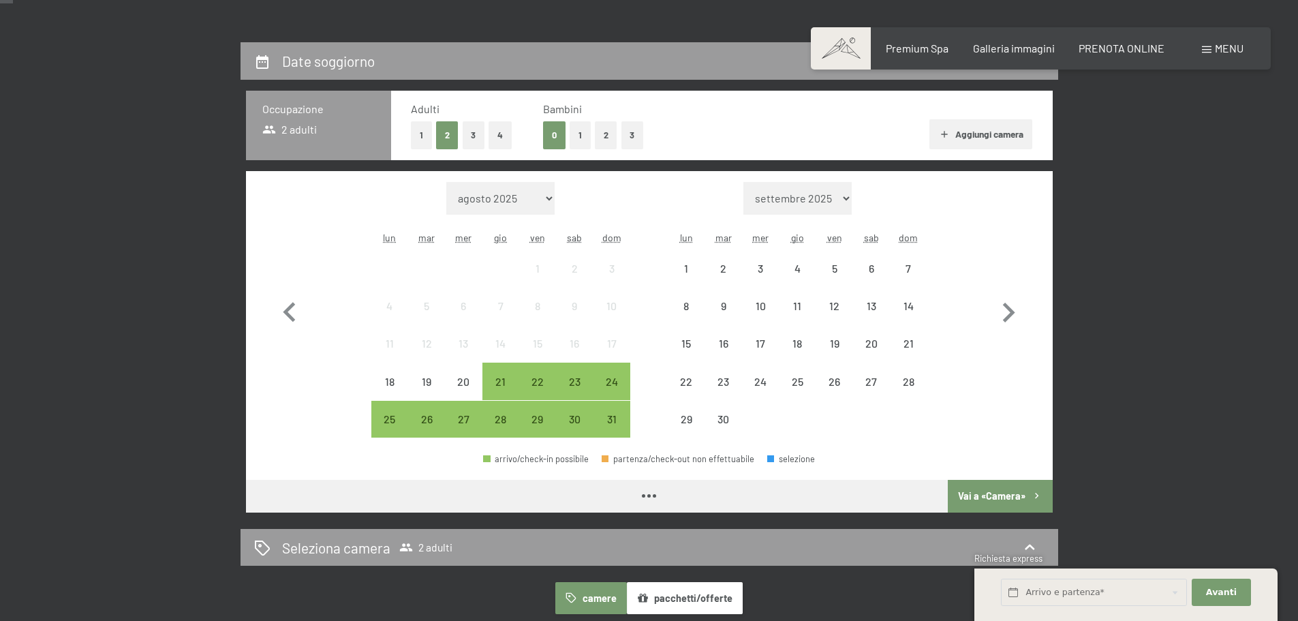
scroll to position [341, 0]
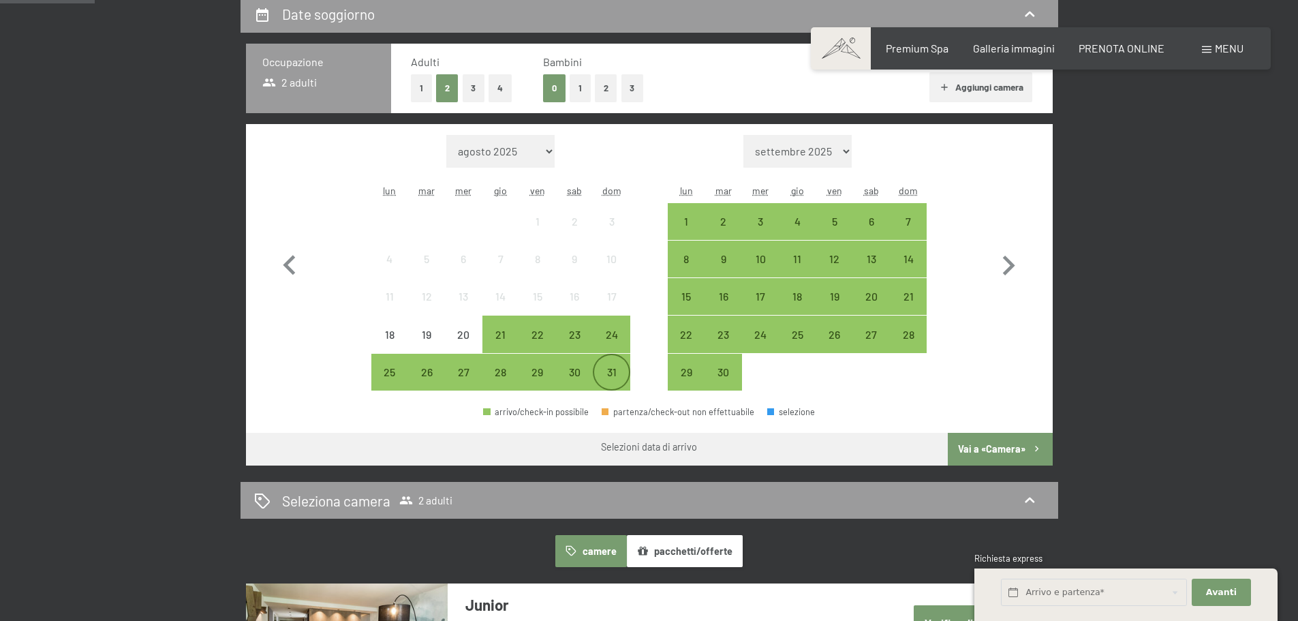
click at [604, 372] on div "31" at bounding box center [611, 384] width 34 height 34
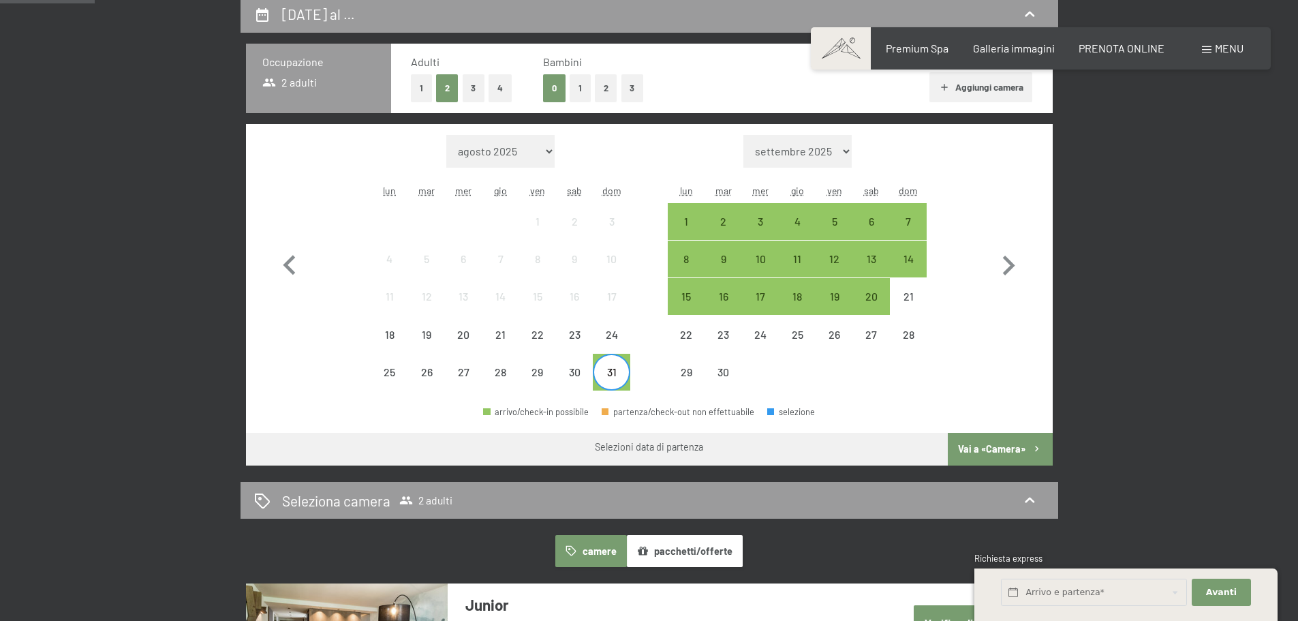
click at [418, 92] on button "1" at bounding box center [421, 88] width 21 height 28
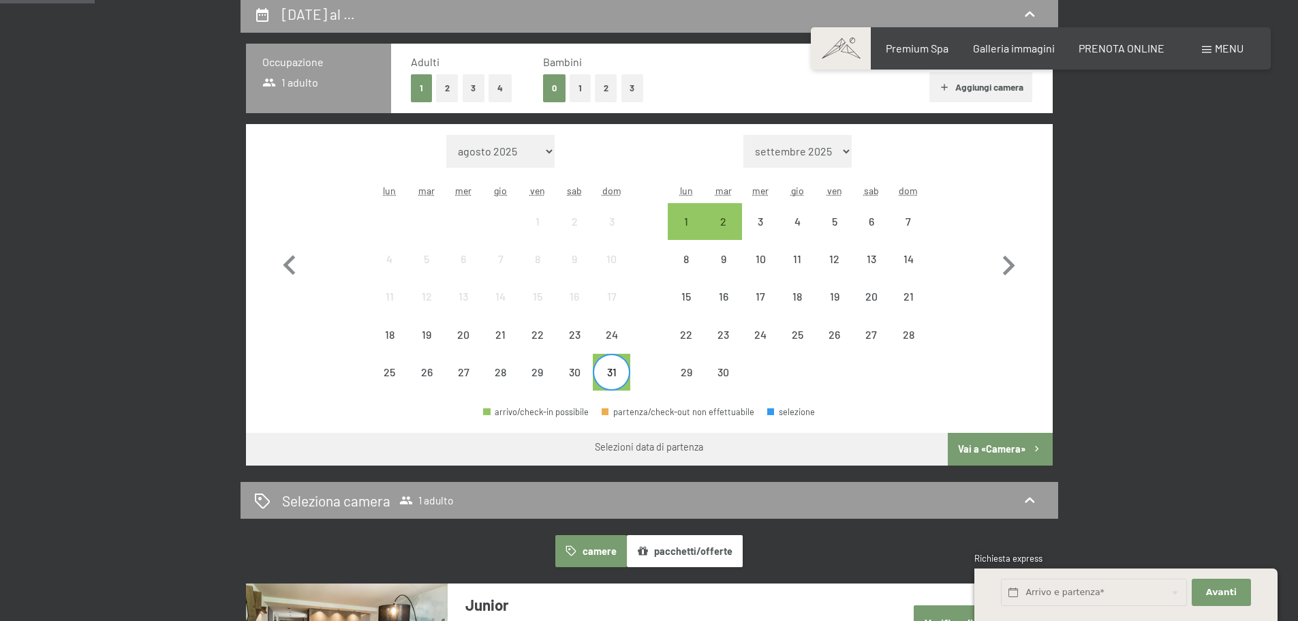
click at [918, 389] on div at bounding box center [908, 372] width 37 height 37
click at [685, 216] on div "1" at bounding box center [686, 233] width 34 height 34
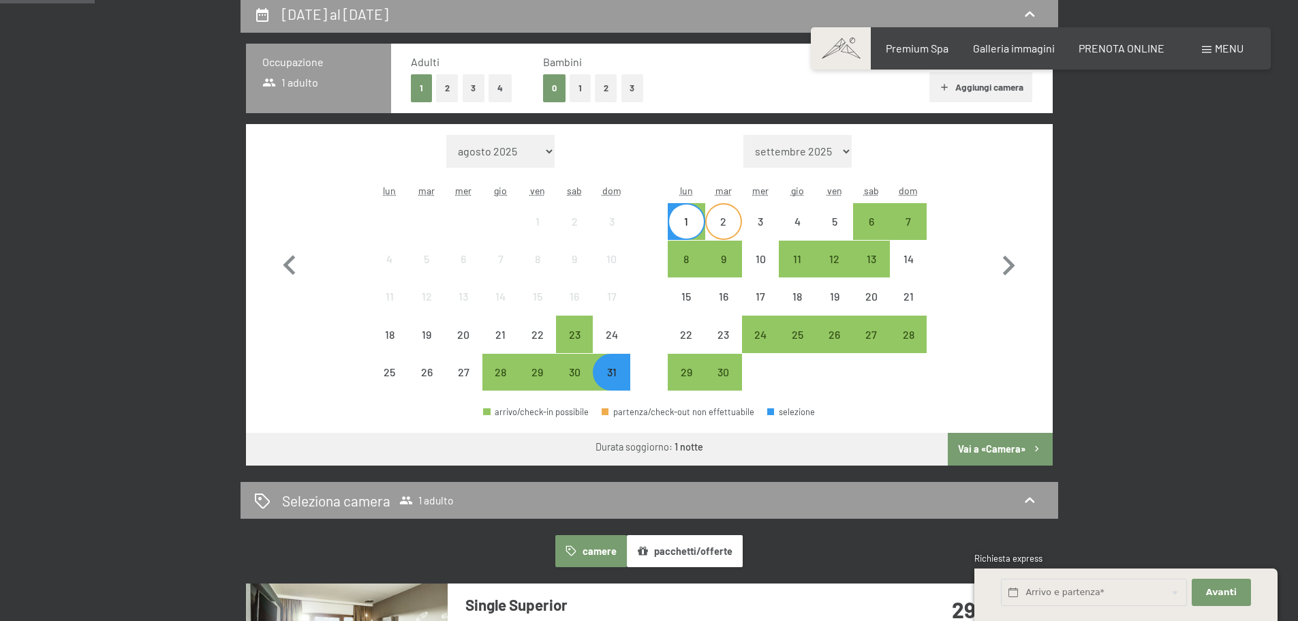
click at [720, 206] on div "2" at bounding box center [724, 221] width 34 height 34
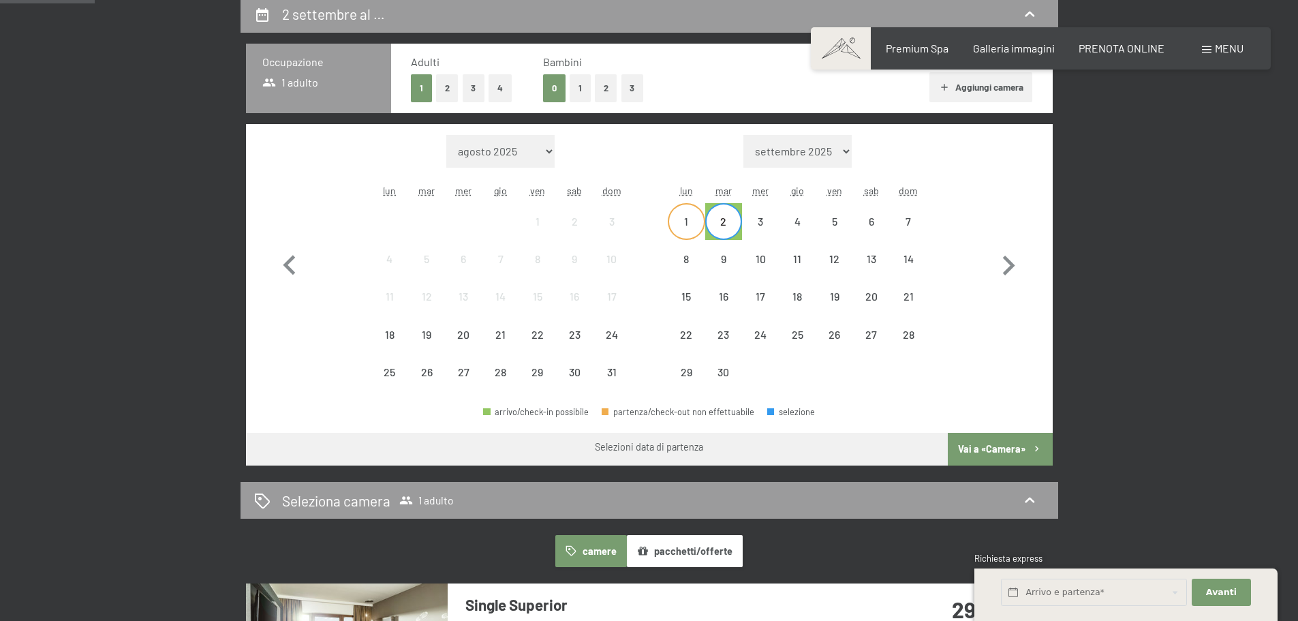
click at [689, 225] on div "1" at bounding box center [686, 233] width 34 height 34
click at [719, 221] on div "2" at bounding box center [724, 233] width 34 height 34
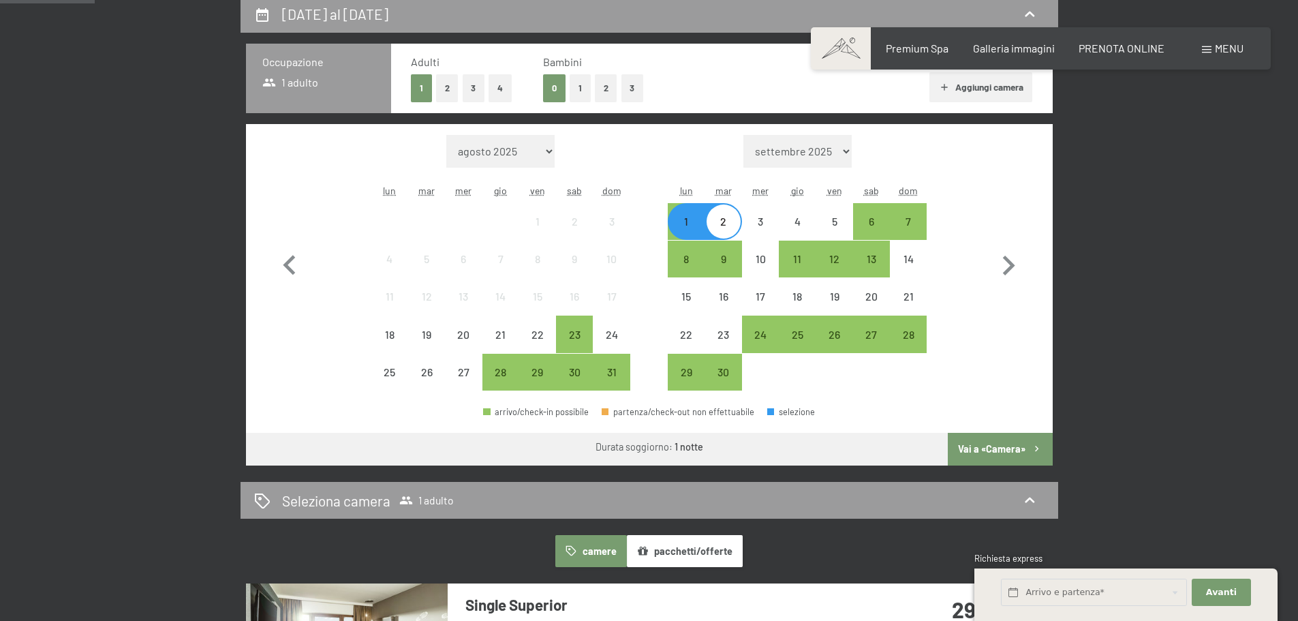
click at [982, 448] on button "Vai a «Camera»" at bounding box center [1000, 449] width 104 height 33
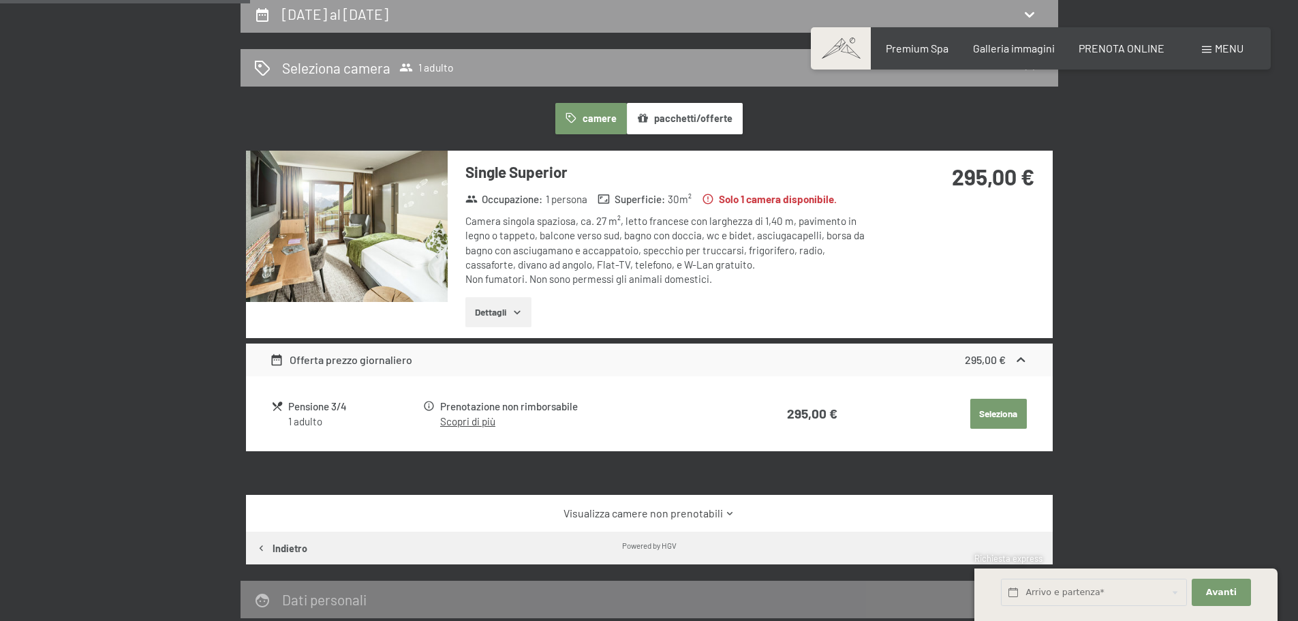
scroll to position [336, 0]
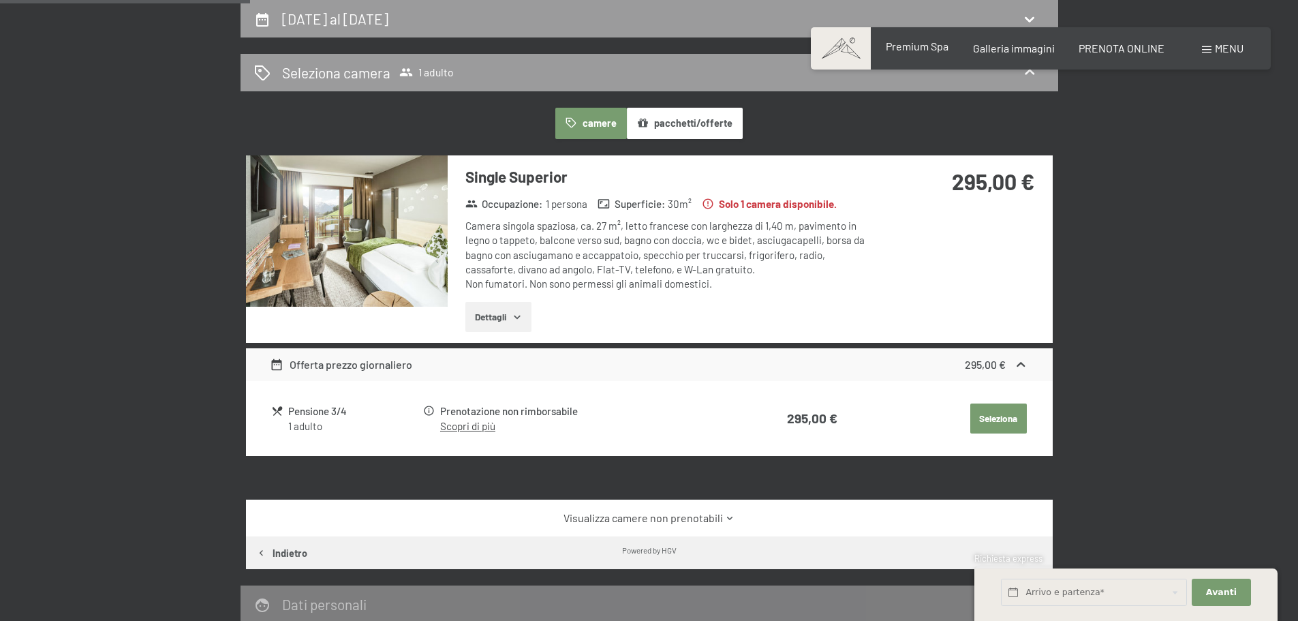
click at [919, 51] on span "Premium Spa" at bounding box center [917, 46] width 63 height 13
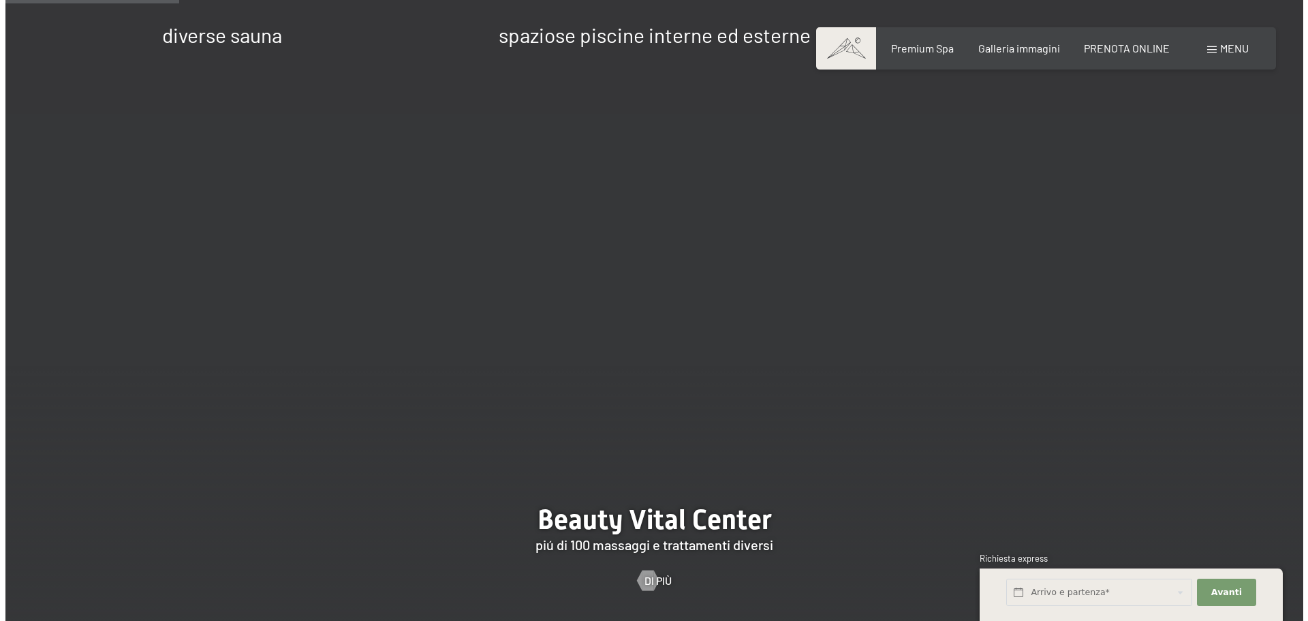
scroll to position [1363, 0]
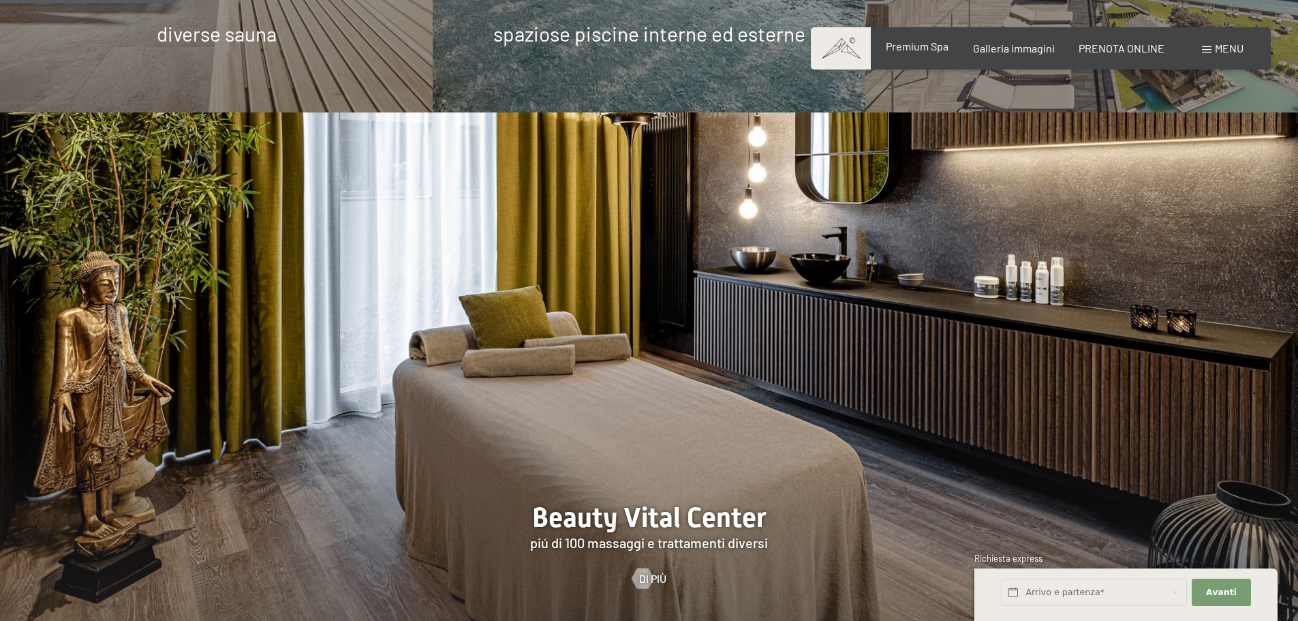
click at [900, 52] on div "Premium Spa" at bounding box center [917, 46] width 63 height 15
click at [1234, 47] on span "Menu" at bounding box center [1229, 48] width 29 height 13
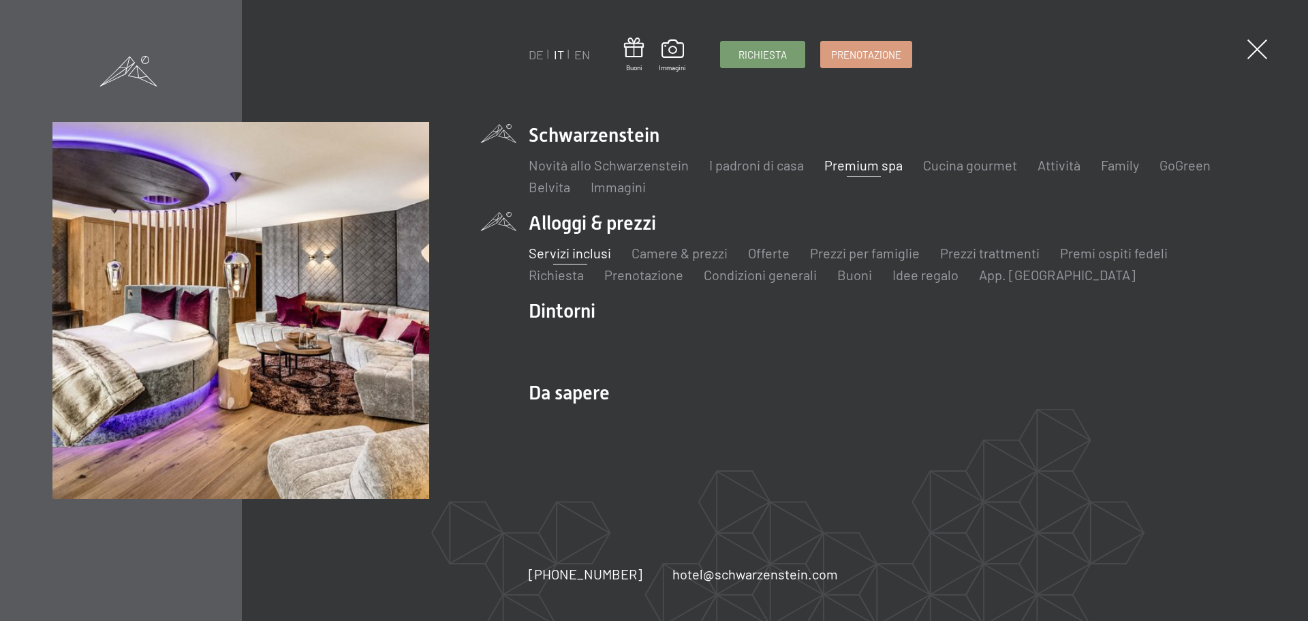
click at [586, 256] on link "Servizi inclusi" at bounding box center [570, 253] width 82 height 16
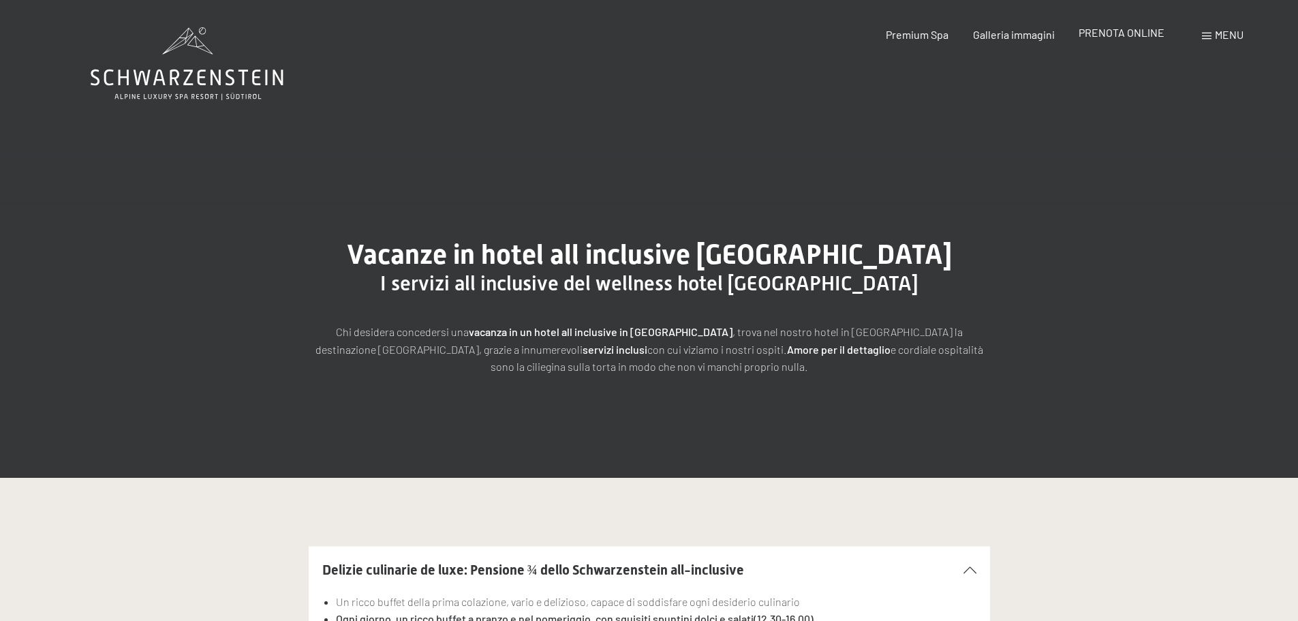
click at [1121, 32] on span "PRENOTA ONLINE" at bounding box center [1122, 32] width 86 height 13
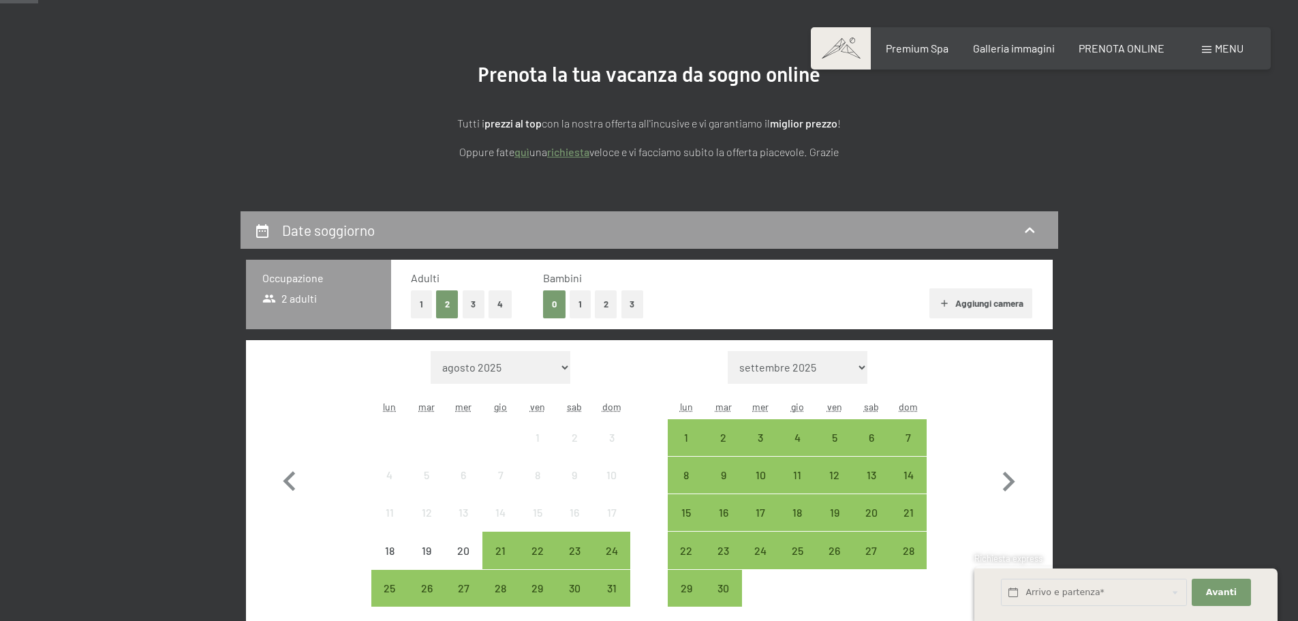
scroll to position [136, 0]
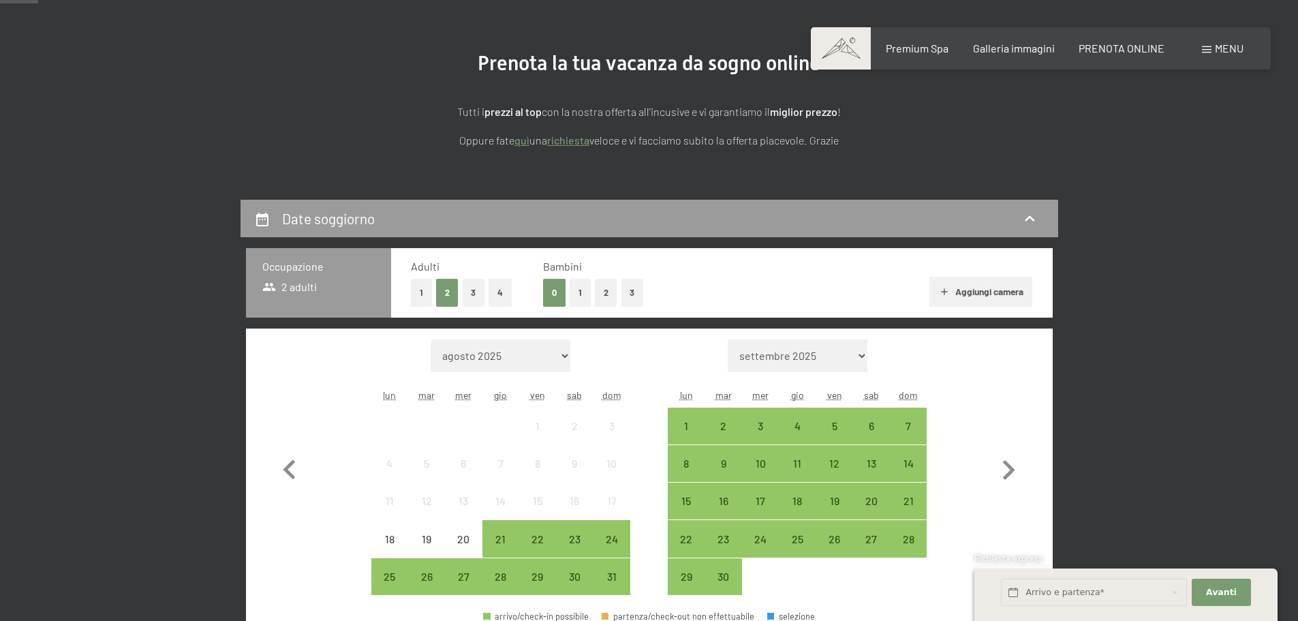
click at [419, 296] on button "1" at bounding box center [421, 293] width 21 height 28
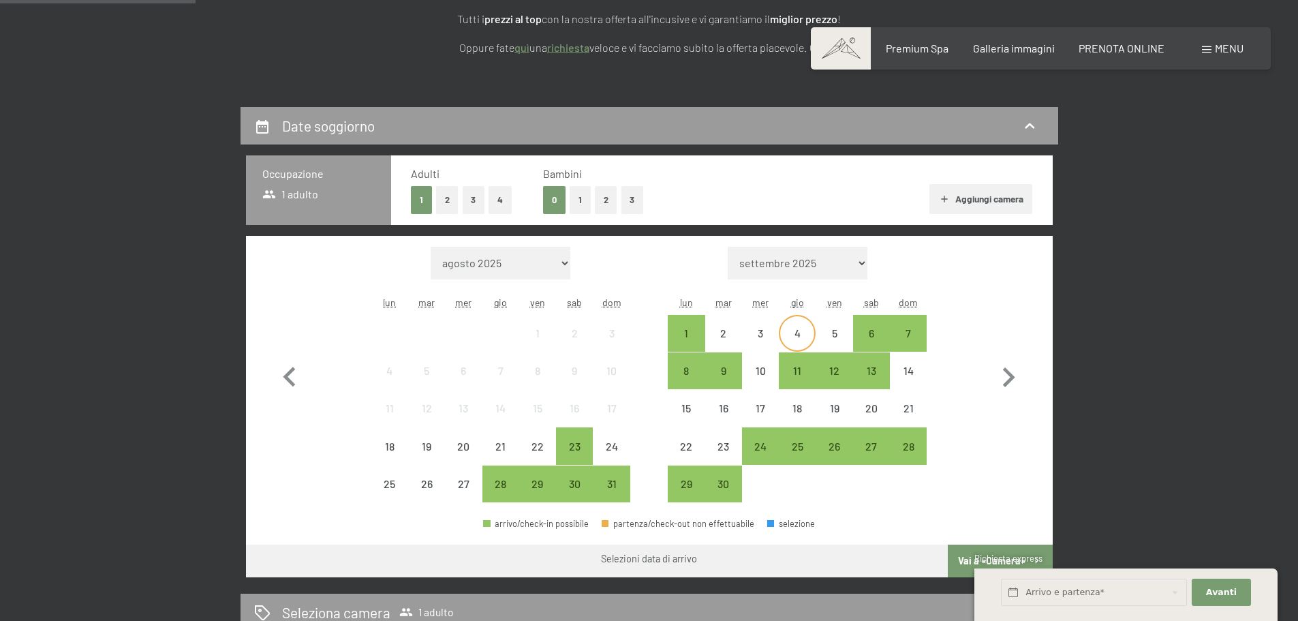
scroll to position [273, 0]
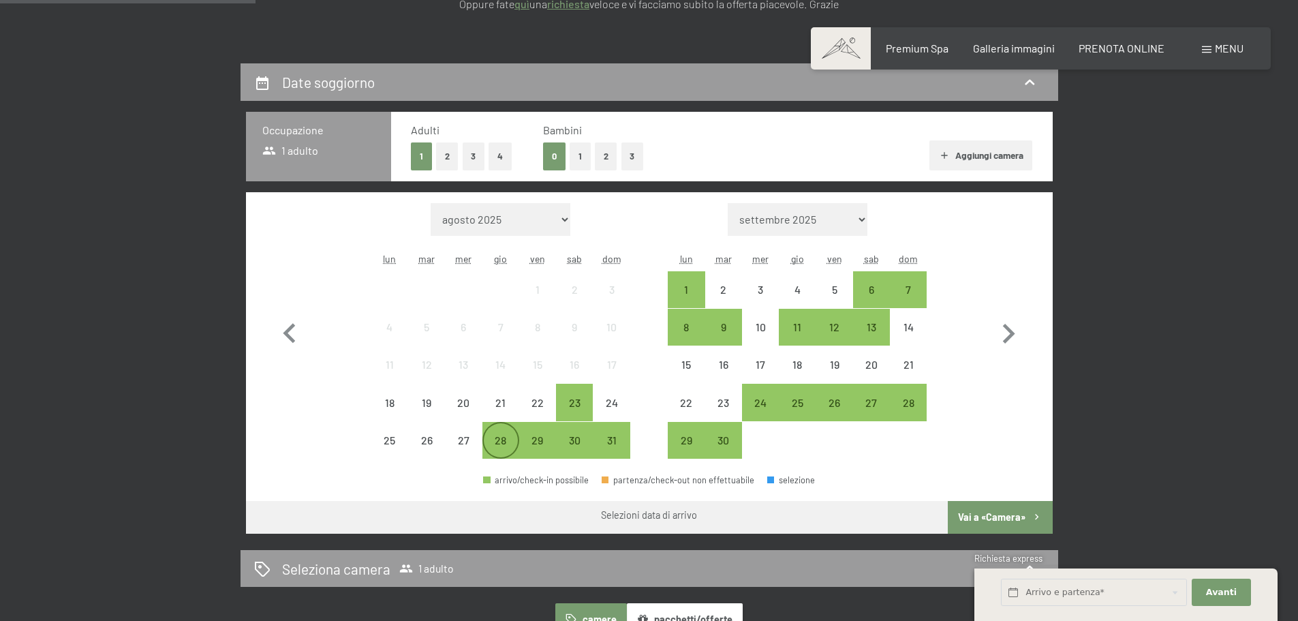
click at [500, 438] on div "28" at bounding box center [501, 452] width 34 height 34
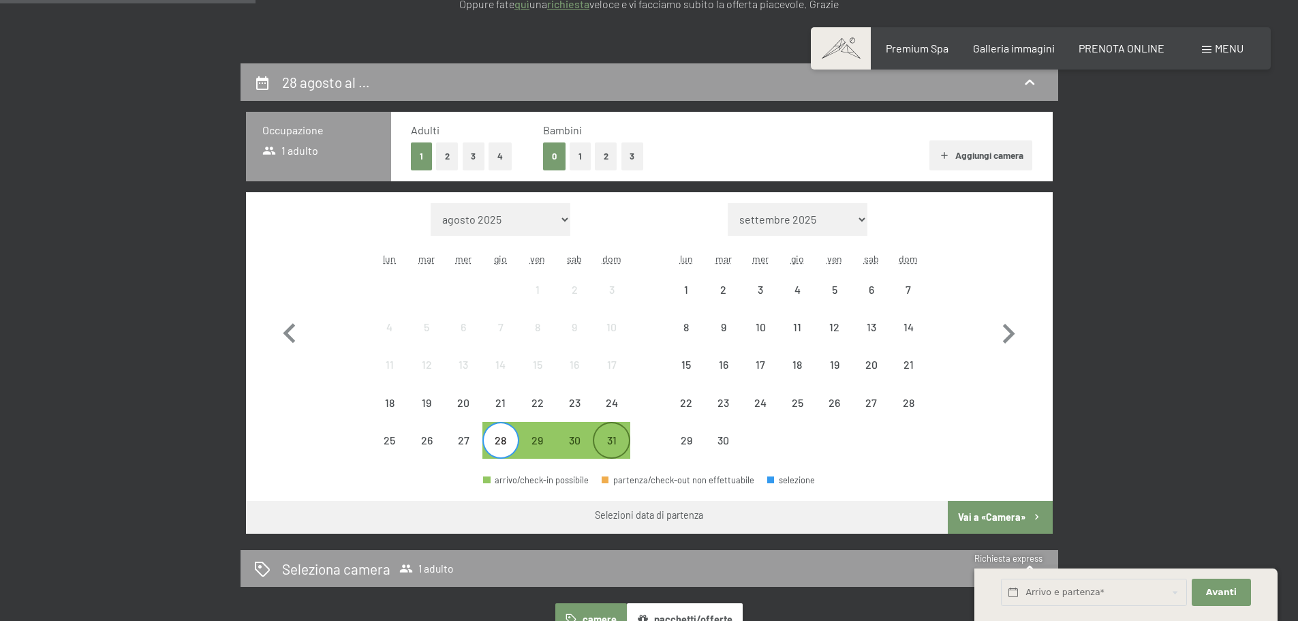
click at [606, 437] on div "31" at bounding box center [611, 452] width 34 height 34
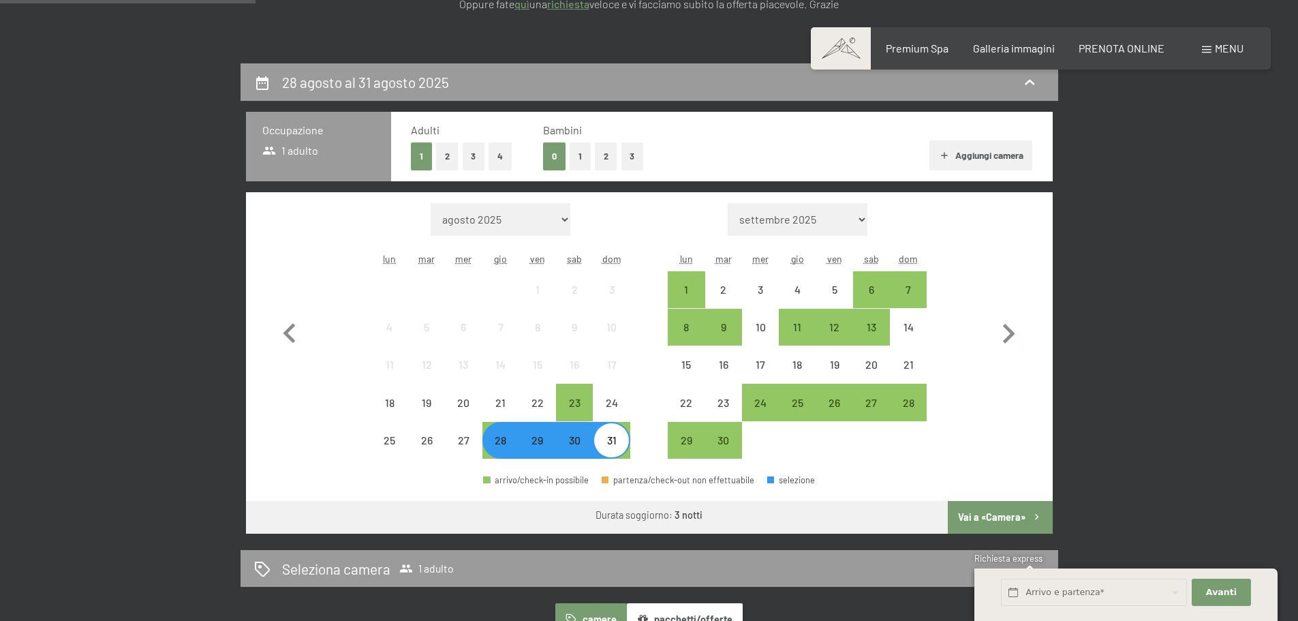
click at [977, 514] on button "Vai a «Camera»" at bounding box center [1000, 517] width 104 height 33
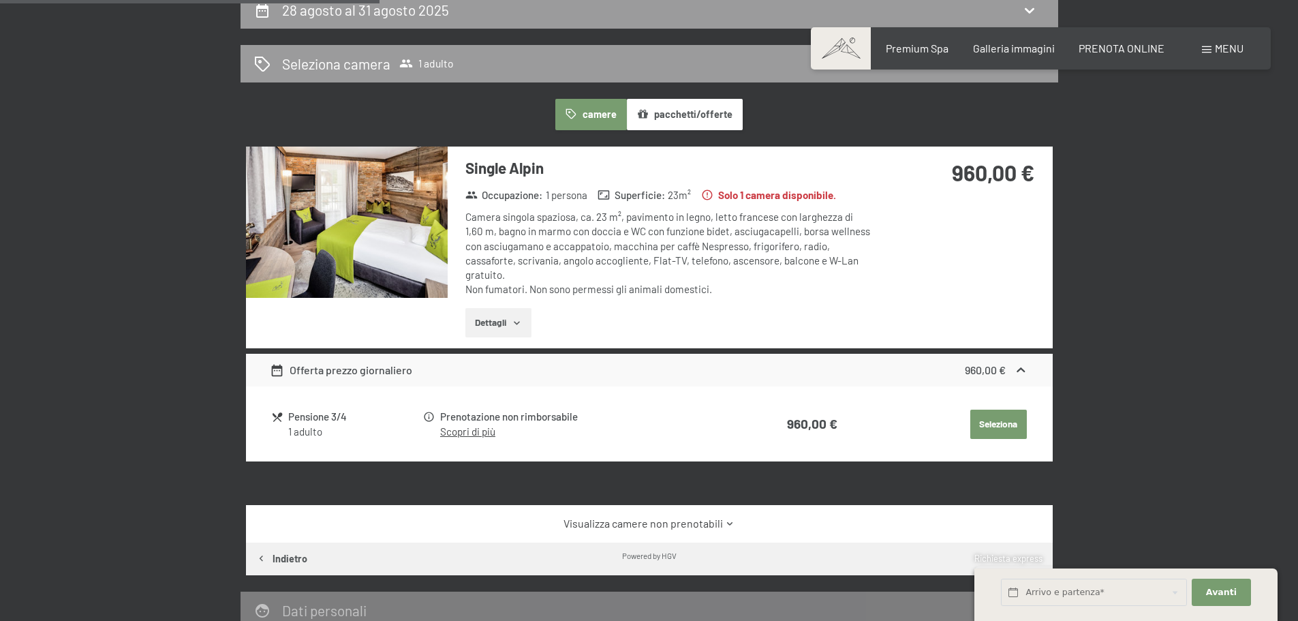
scroll to position [268, 0]
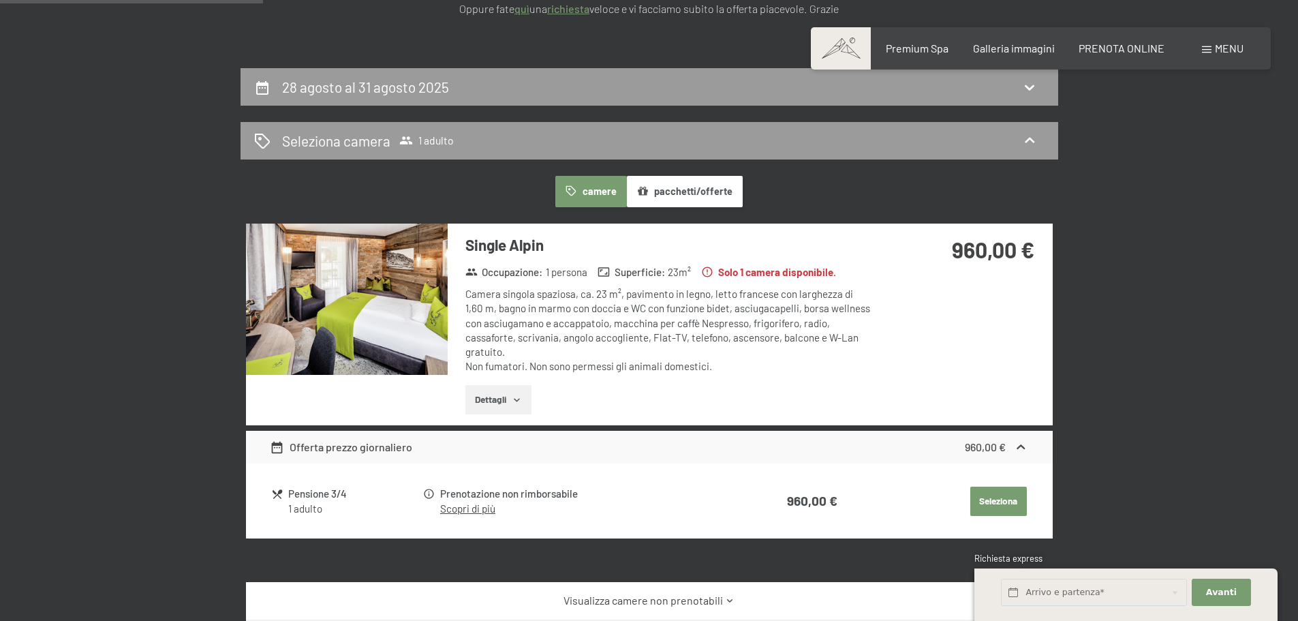
click at [498, 387] on button "Dettagli" at bounding box center [498, 400] width 66 height 30
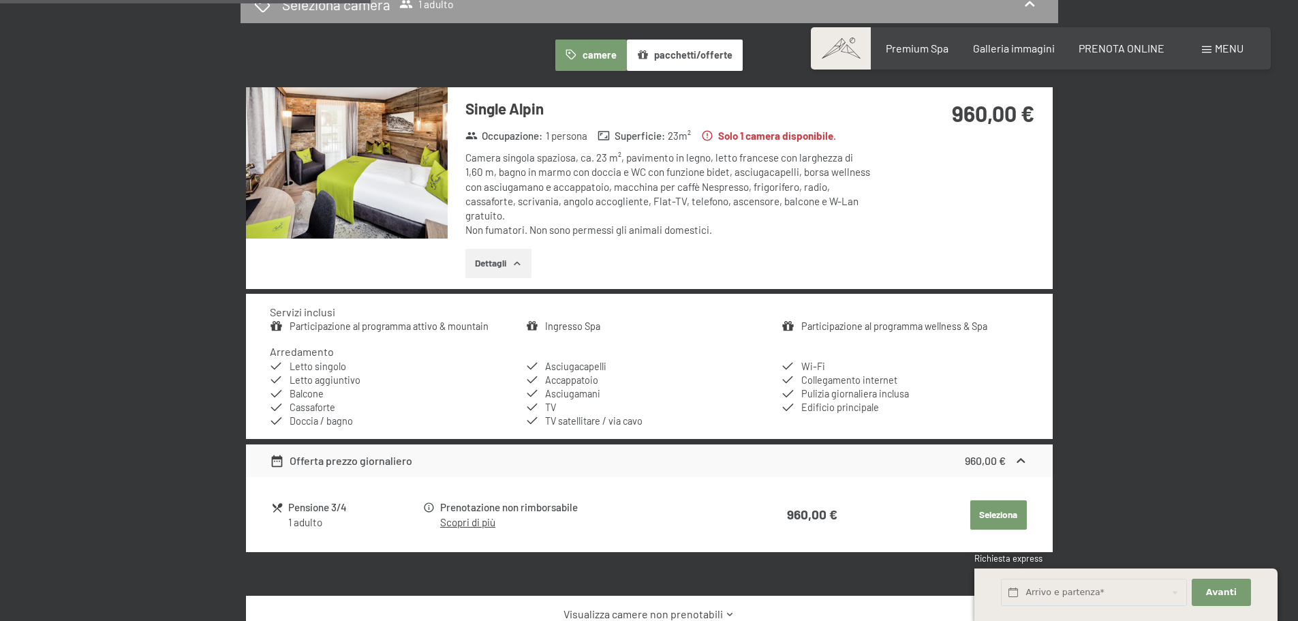
scroll to position [472, 0]
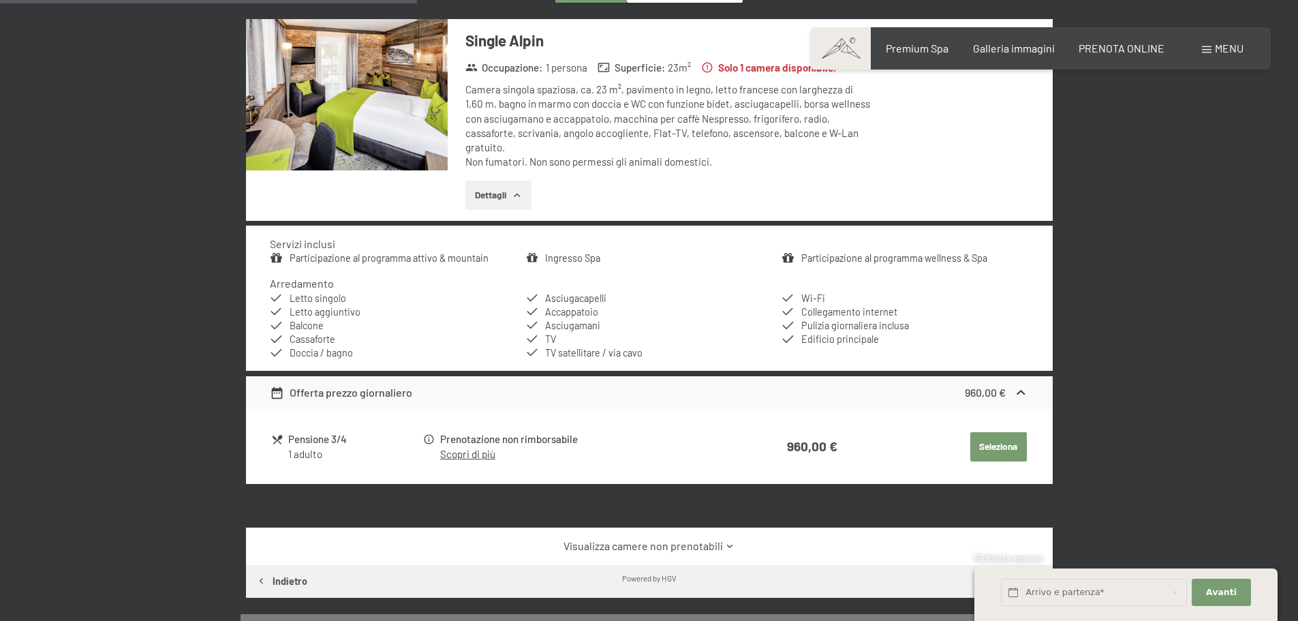
click at [323, 431] on div "Pensione 3/4" at bounding box center [354, 439] width 133 height 16
